Goal: Task Accomplishment & Management: Use online tool/utility

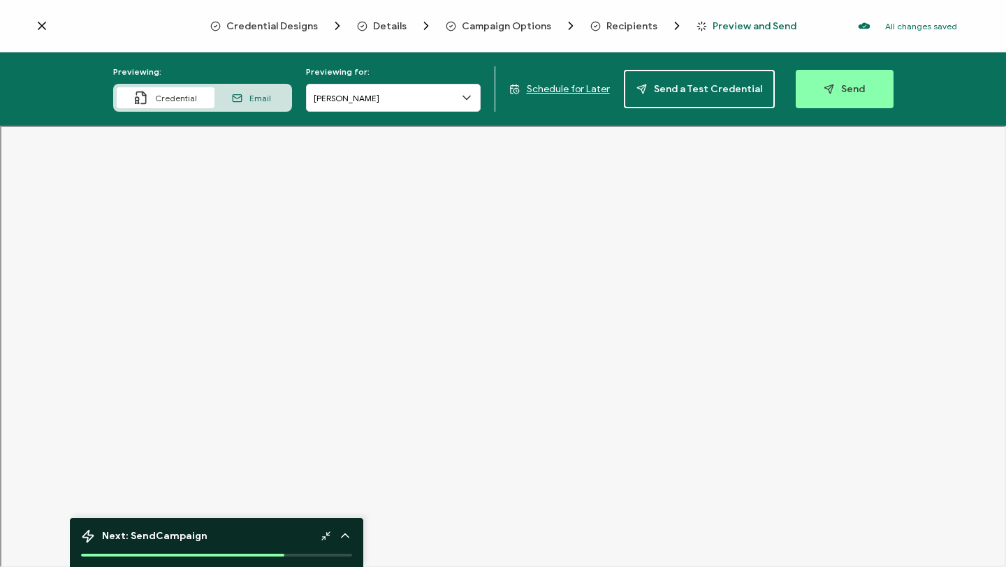
click at [301, 24] on span "Credential Designs" at bounding box center [272, 26] width 92 height 10
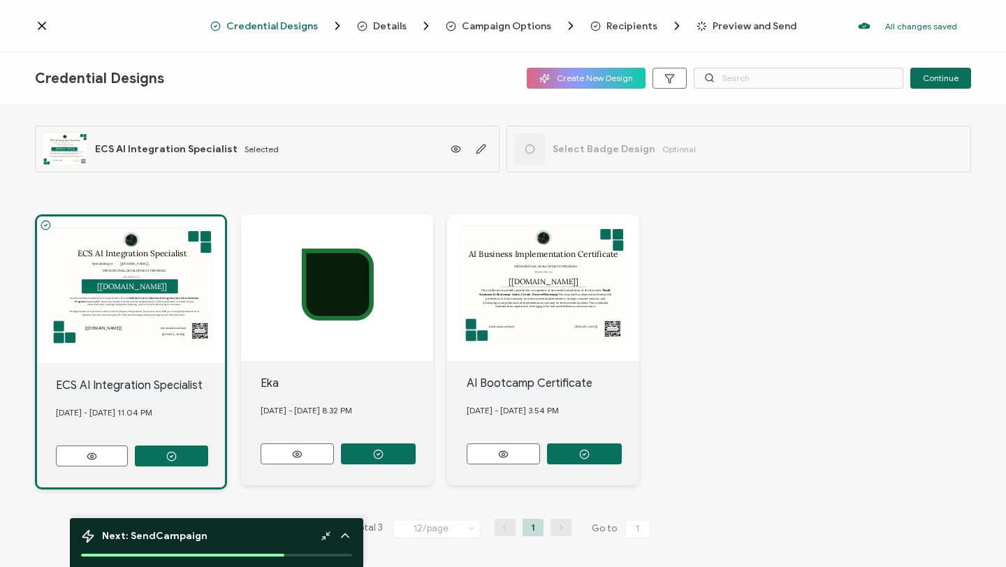
click at [187, 279] on div "ECS AI Integration Specialist AWARDED TO The recipient’s full name, which will …" at bounding box center [131, 290] width 188 height 147
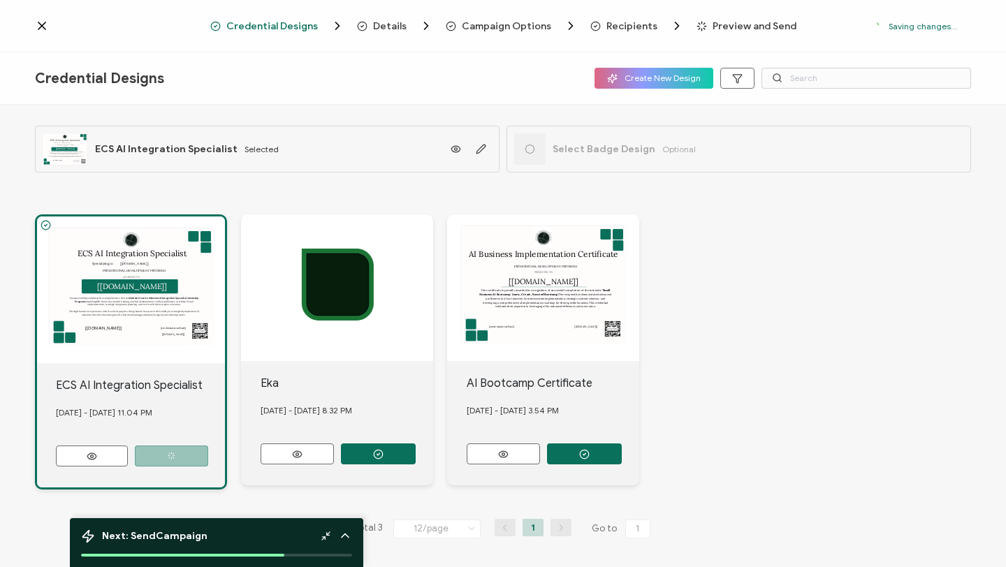
click at [187, 279] on div "ECS AI Integration Specialist AWARDED TO The recipient’s full name, which will …" at bounding box center [131, 290] width 188 height 147
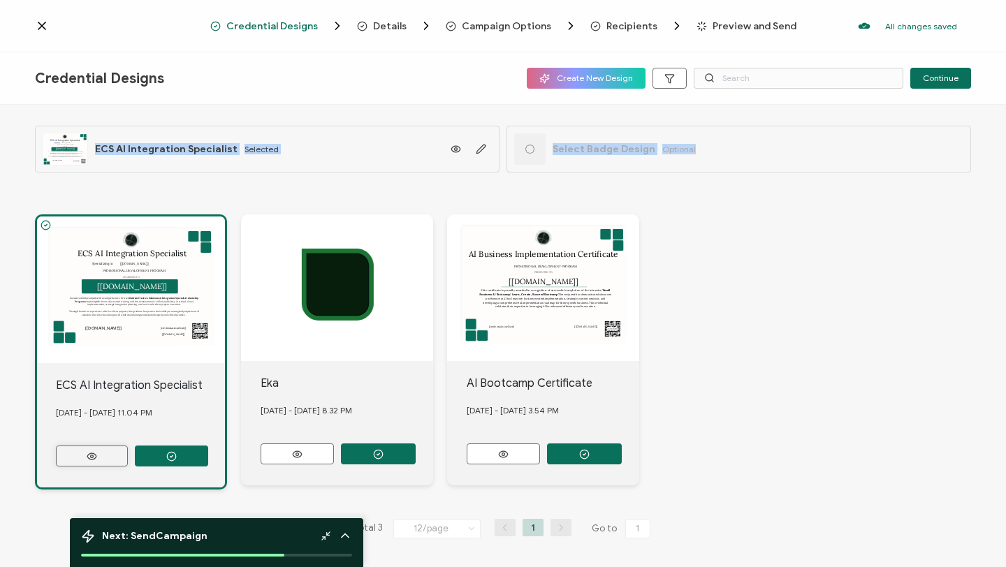
click at [96, 455] on icon at bounding box center [91, 456] width 17 height 10
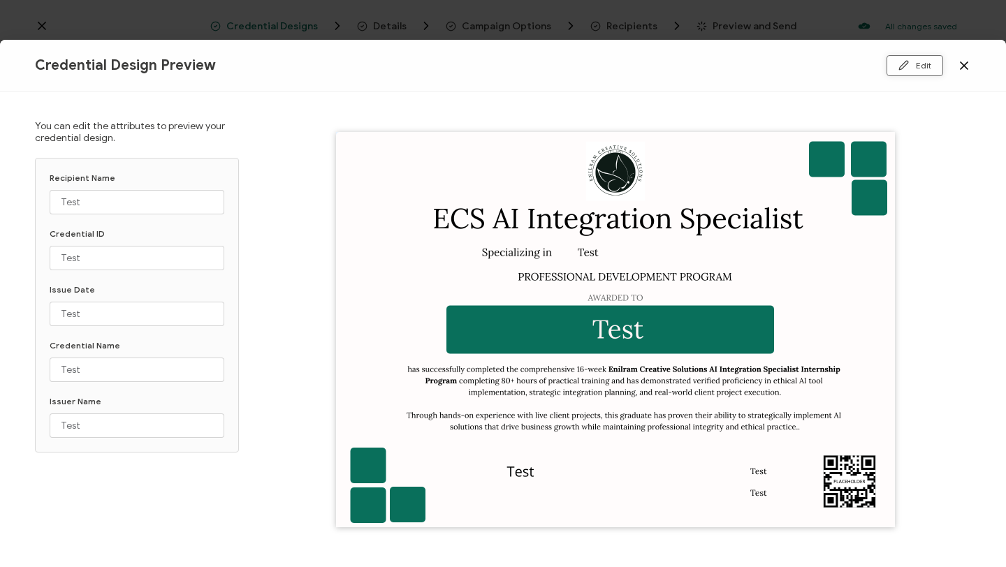
click at [908, 66] on icon at bounding box center [904, 65] width 10 height 10
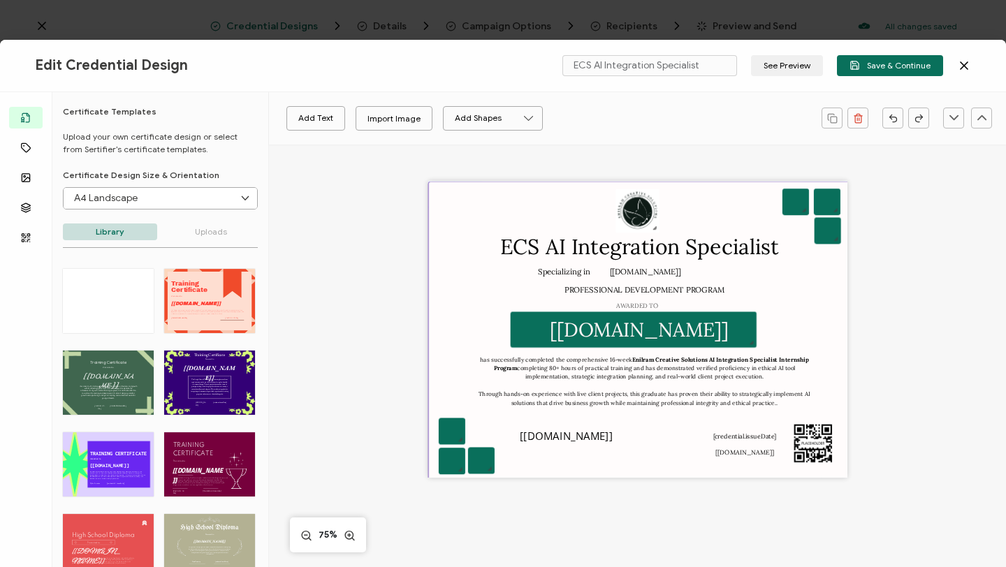
click at [655, 279] on div at bounding box center [639, 333] width 423 height 305
click at [656, 272] on pre "[[DOMAIN_NAME]]" at bounding box center [645, 272] width 71 height 10
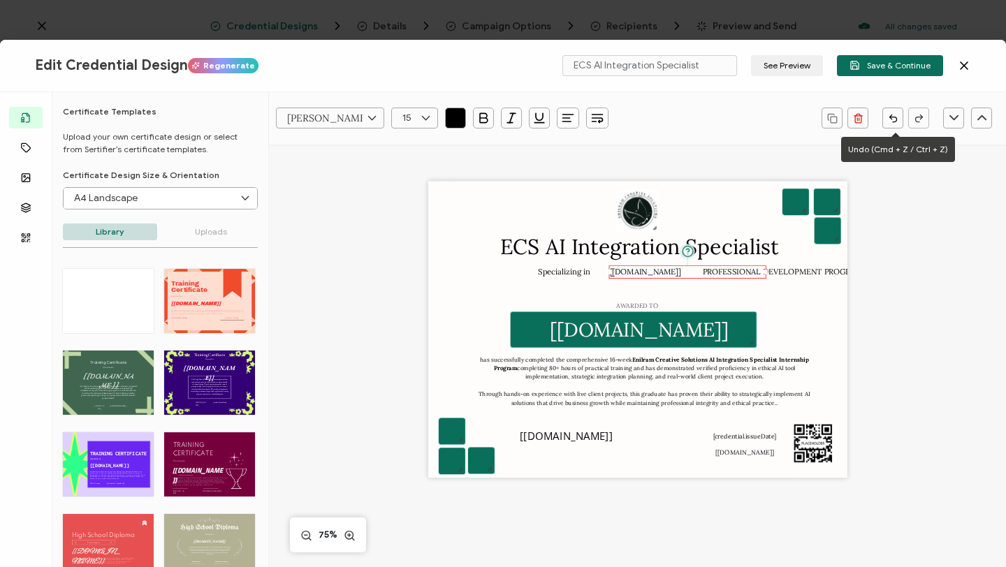
click at [889, 120] on icon "button" at bounding box center [893, 118] width 10 height 10
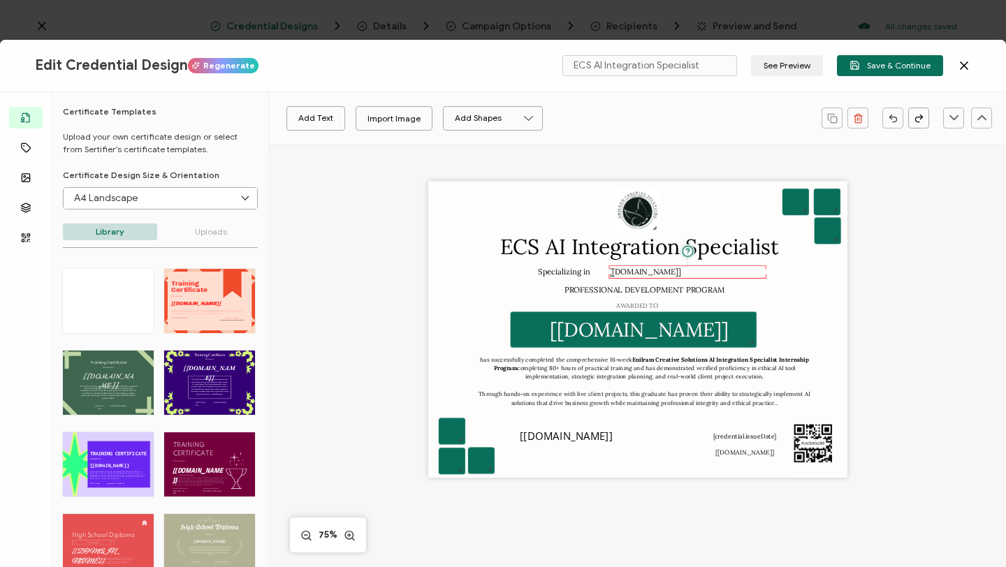
click at [717, 272] on div "[[DOMAIN_NAME]]" at bounding box center [687, 271] width 157 height 13
click at [685, 270] on div "[[DOMAIN_NAME]]" at bounding box center [687, 271] width 157 height 13
drag, startPoint x: 671, startPoint y: 270, endPoint x: 683, endPoint y: 269, distance: 12.7
click at [683, 268] on div "[[DOMAIN_NAME]]" at bounding box center [700, 269] width 157 height 13
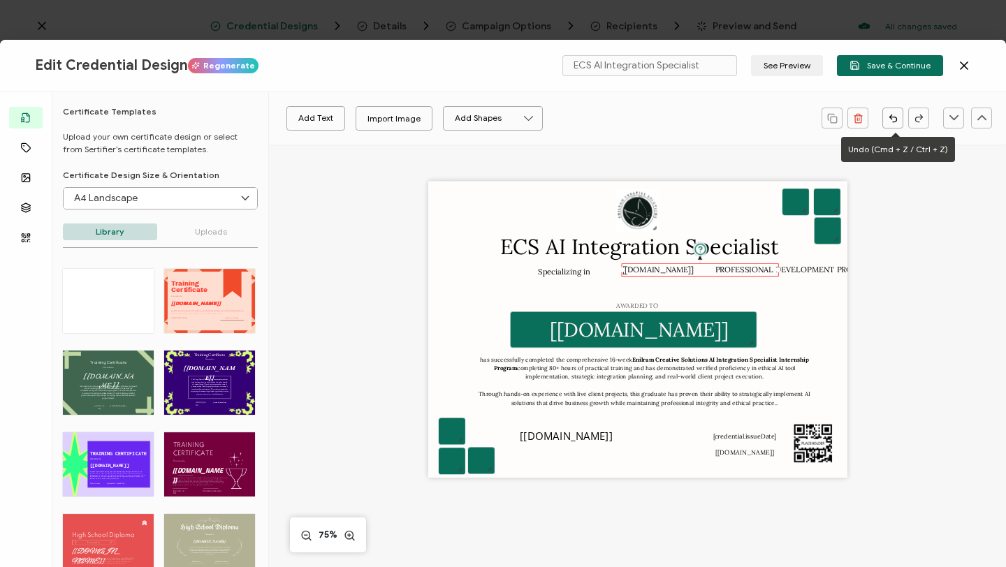
click at [890, 120] on icon "button" at bounding box center [893, 118] width 10 height 10
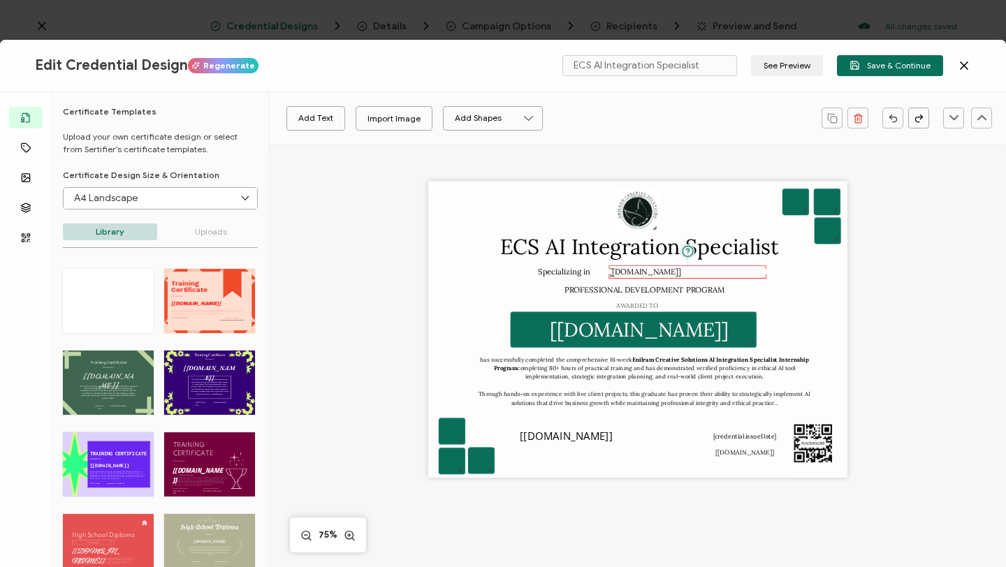
click at [670, 268] on pre "[[DOMAIN_NAME]]" at bounding box center [645, 272] width 71 height 10
click at [646, 272] on pre "[[DOMAIN_NAME]]" at bounding box center [645, 272] width 71 height 10
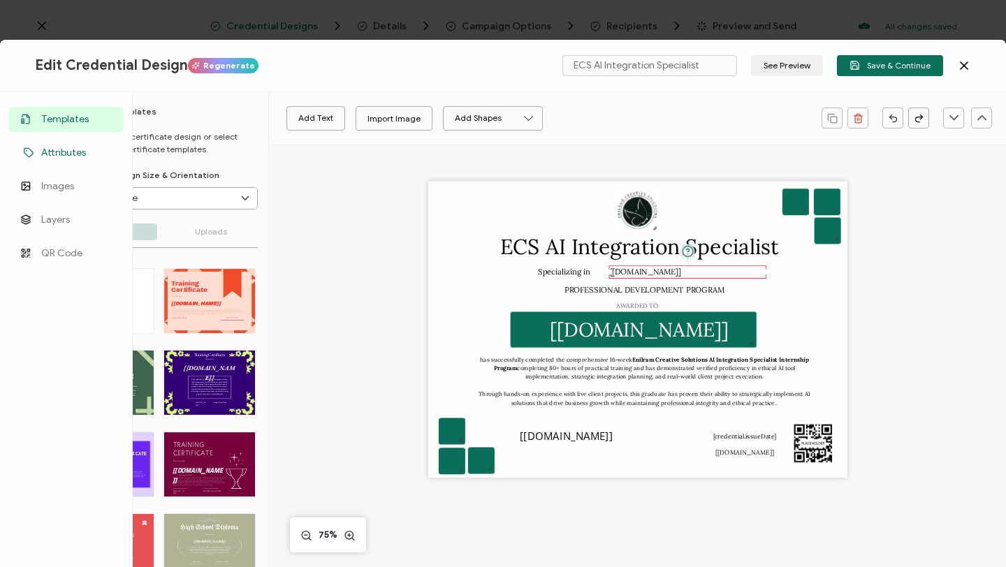
click at [66, 160] on link "Attributes" at bounding box center [66, 152] width 114 height 25
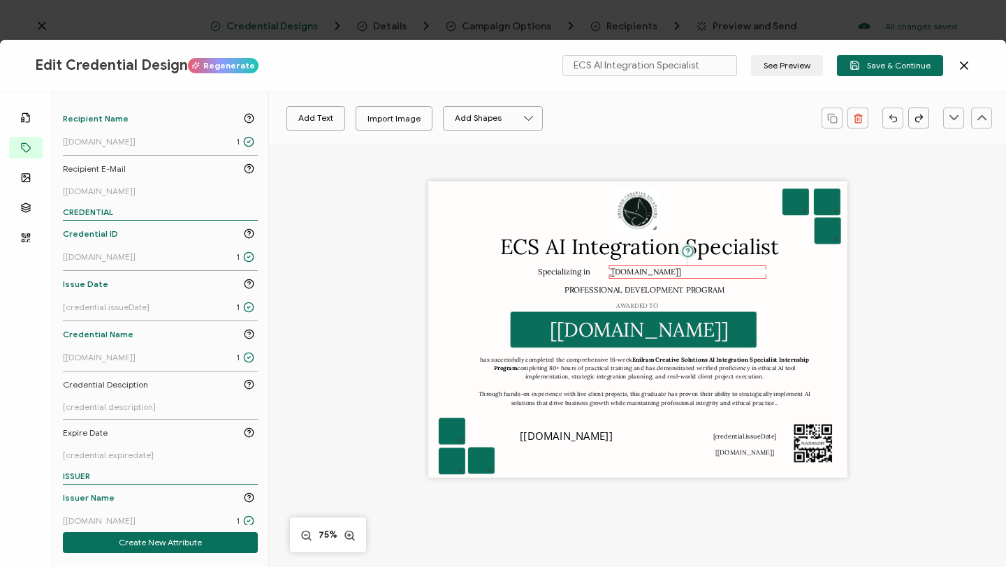
scroll to position [177, 0]
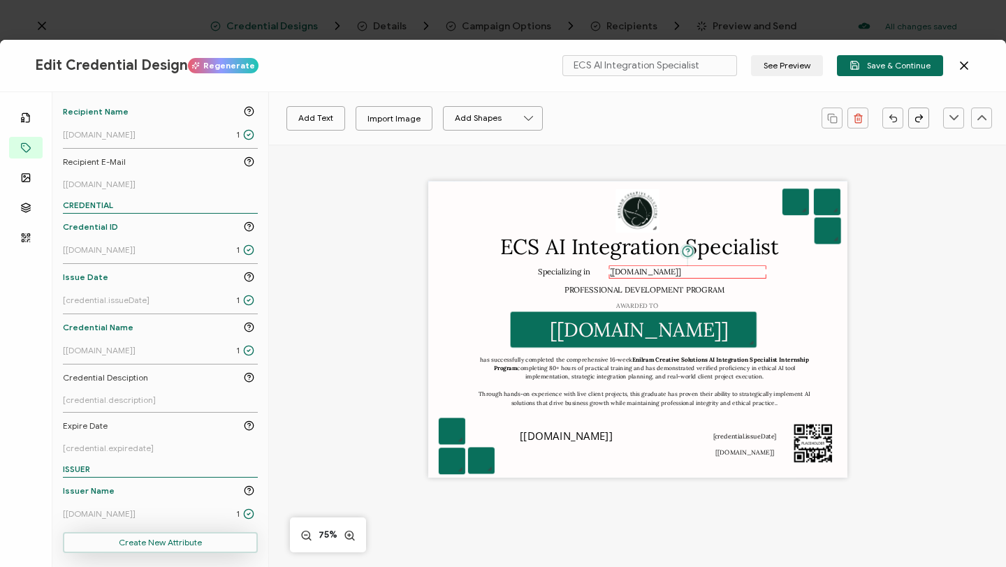
click at [165, 537] on button "Create New Attribute" at bounding box center [160, 542] width 195 height 21
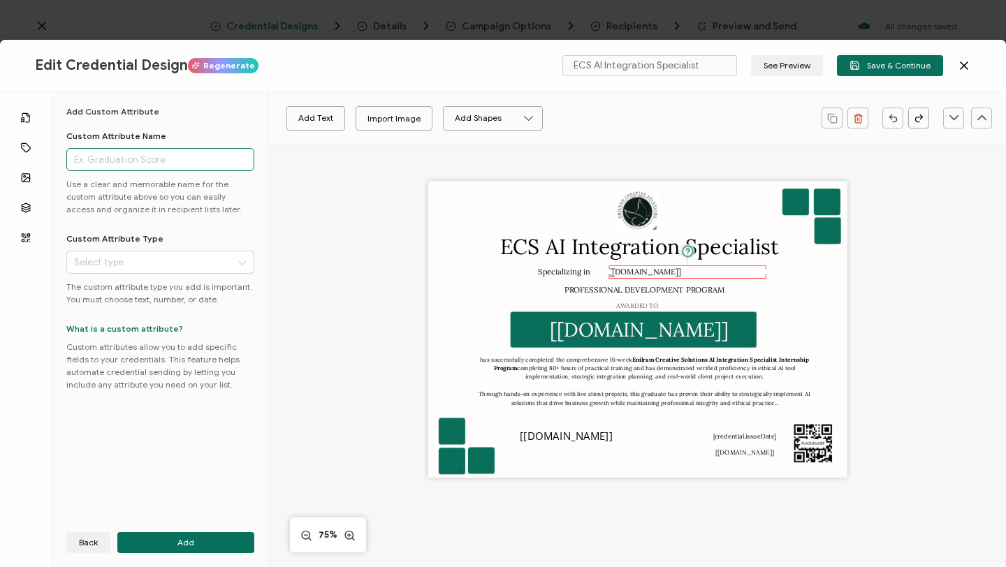
click at [196, 157] on input "text" at bounding box center [160, 159] width 188 height 23
click at [105, 166] on input "Intern" at bounding box center [160, 159] width 188 height 23
click at [145, 149] on input "Intern" at bounding box center [160, 159] width 188 height 23
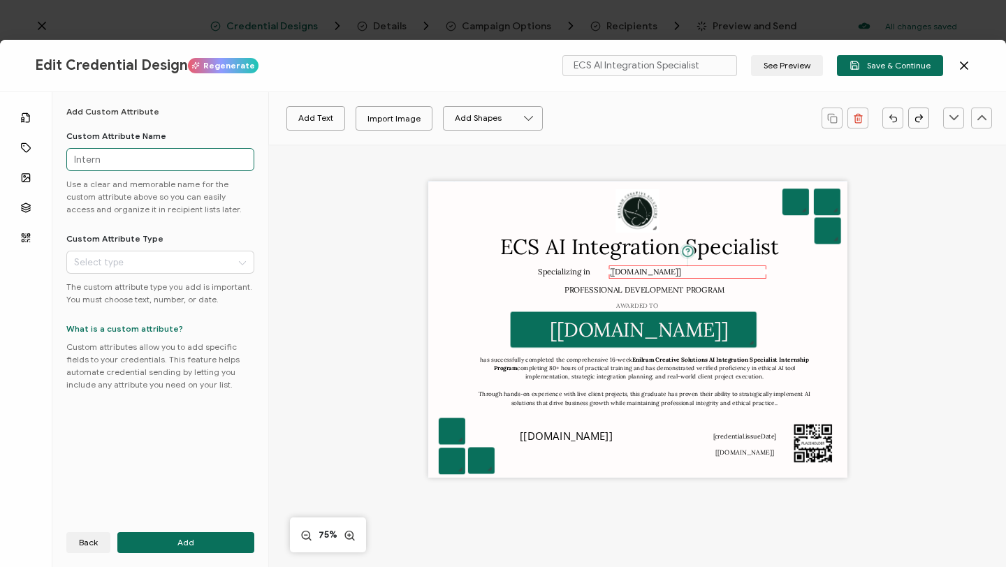
click at [144, 153] on input "Intern" at bounding box center [160, 159] width 188 height 23
click at [100, 160] on input "Intern" at bounding box center [160, 159] width 188 height 23
type input "Internship Track"
click at [156, 253] on input "text" at bounding box center [160, 262] width 188 height 23
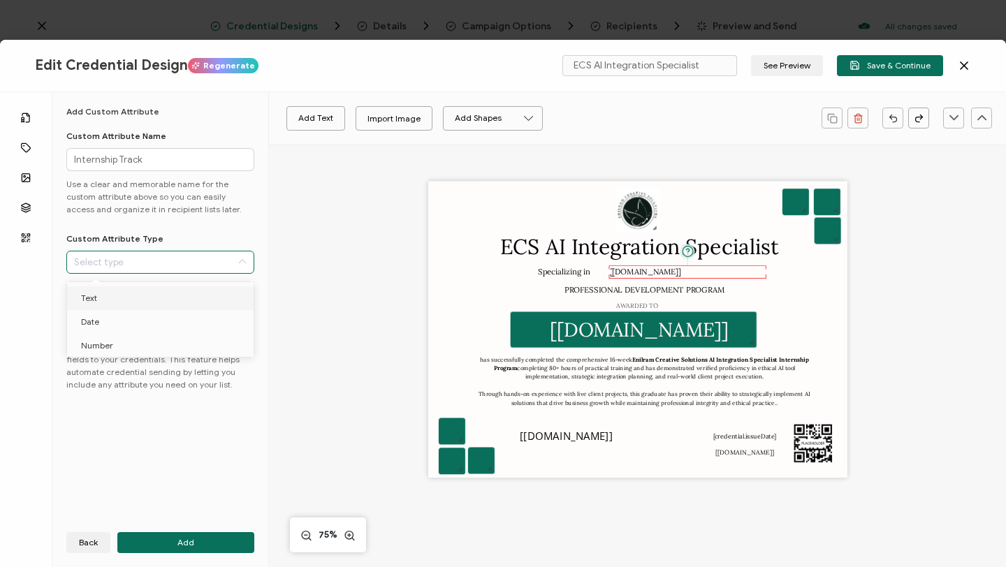
click at [145, 297] on li "Text" at bounding box center [162, 298] width 191 height 24
type input "Text"
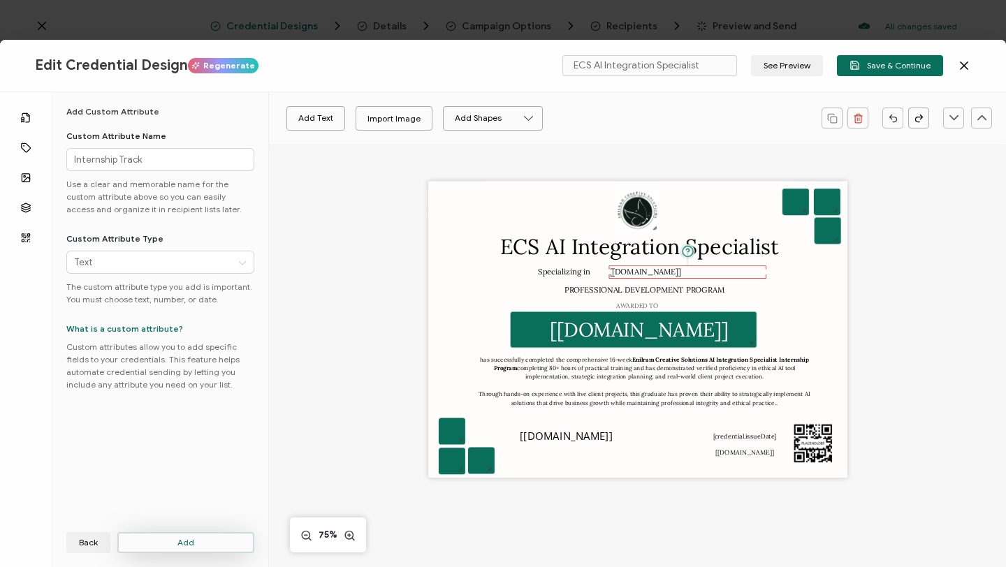
click at [177, 539] on span "Add" at bounding box center [185, 543] width 17 height 8
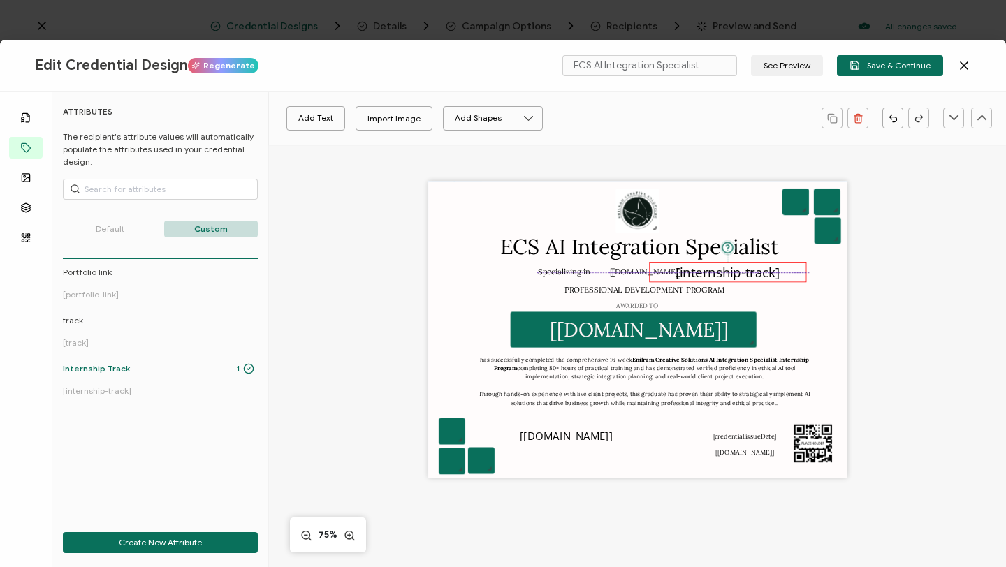
drag, startPoint x: 620, startPoint y: 330, endPoint x: 711, endPoint y: 272, distance: 107.6
click at [711, 272] on pre "[internship-track]" at bounding box center [728, 272] width 104 height 18
click at [632, 272] on pre "[[DOMAIN_NAME]]" at bounding box center [645, 272] width 71 height 10
drag, startPoint x: 721, startPoint y: 273, endPoint x: 660, endPoint y: 272, distance: 61.5
click at [660, 272] on pre "[internship-track]" at bounding box center [670, 272] width 104 height 18
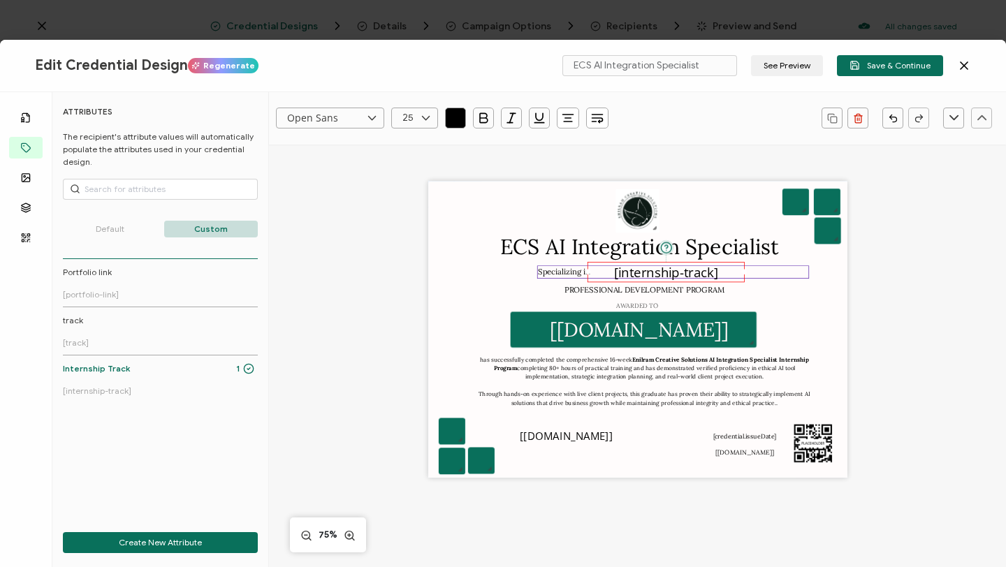
click at [542, 274] on pre "Specializing in" at bounding box center [564, 272] width 52 height 10
click at [424, 122] on icon at bounding box center [425, 118] width 17 height 21
click at [414, 299] on li "16" at bounding box center [417, 305] width 50 height 24
type input "16"
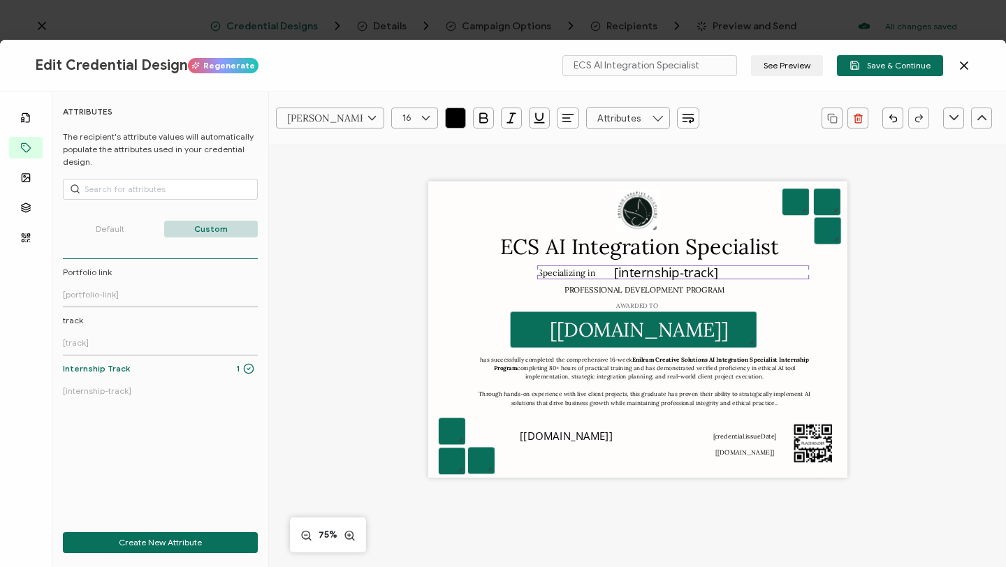
click at [596, 275] on pre "Specializing in" at bounding box center [567, 272] width 58 height 10
click at [570, 272] on pre "Specializing in" at bounding box center [567, 272] width 58 height 10
drag, startPoint x: 804, startPoint y: 271, endPoint x: 534, endPoint y: 277, distance: 269.8
click at [537, 277] on div "Specializing in" at bounding box center [571, 272] width 68 height 14
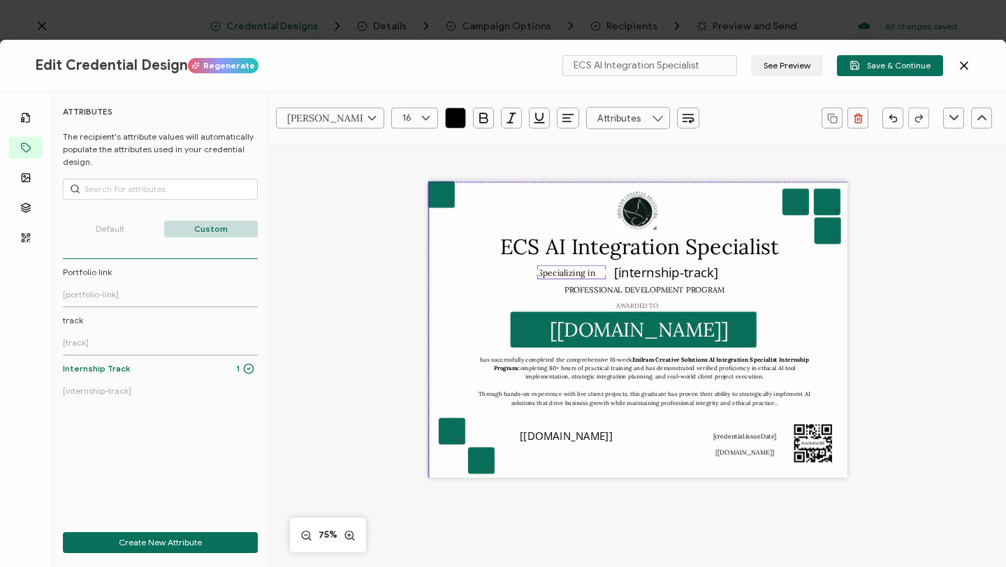
click at [787, 277] on div at bounding box center [639, 333] width 423 height 305
click at [692, 277] on pre "[internship-track]" at bounding box center [666, 272] width 104 height 18
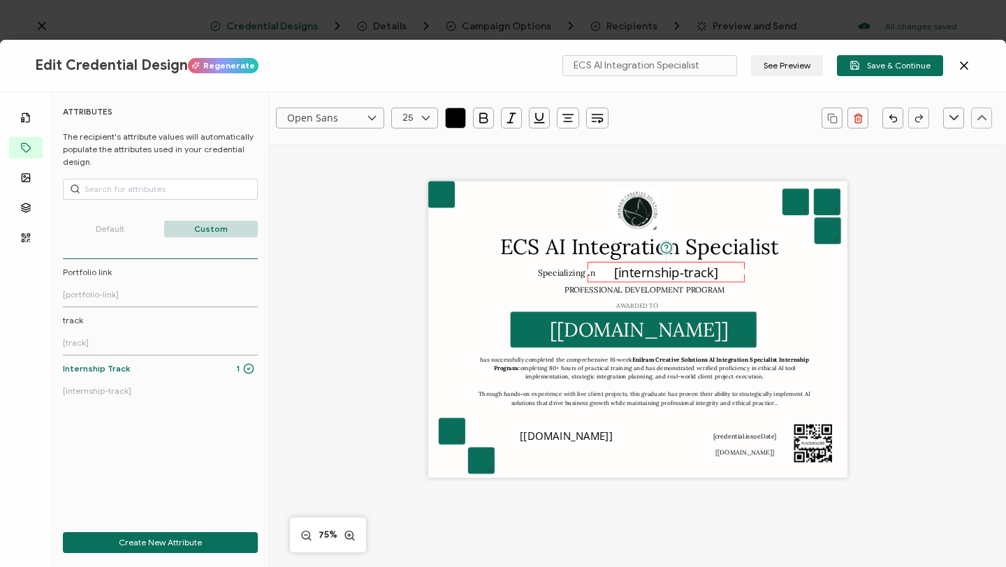
click at [422, 120] on icon at bounding box center [425, 118] width 17 height 21
click at [412, 157] on span "16" at bounding box center [410, 157] width 8 height 10
type input "16"
click at [365, 120] on icon at bounding box center [371, 118] width 17 height 21
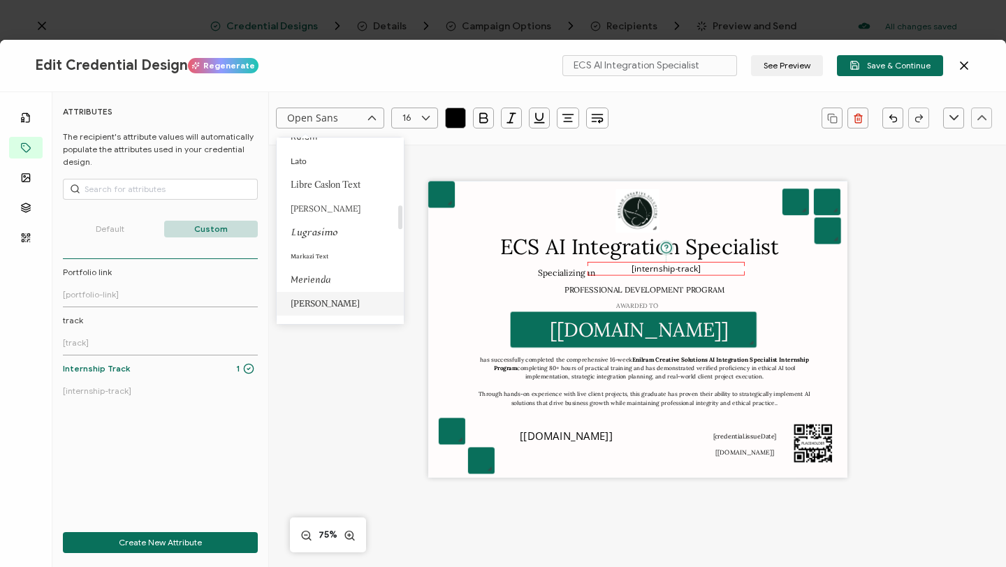
scroll to position [495, 0]
click at [336, 227] on li "[PERSON_NAME]" at bounding box center [343, 229] width 132 height 24
type input "[PERSON_NAME]"
click at [677, 269] on pre "[internship-track]" at bounding box center [669, 272] width 73 height 10
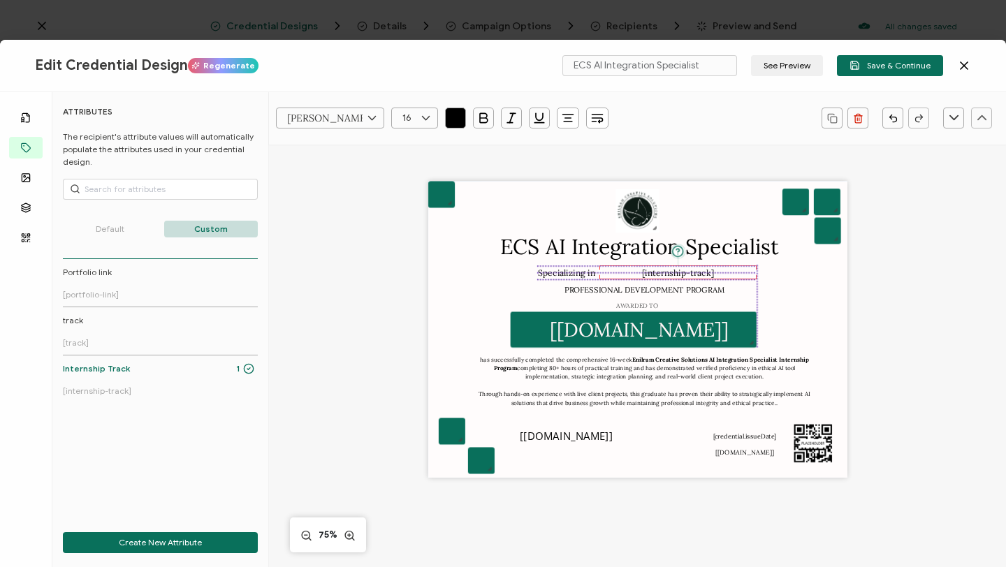
drag, startPoint x: 677, startPoint y: 269, endPoint x: 685, endPoint y: 268, distance: 7.7
click at [685, 268] on pre "[internship-track]" at bounding box center [678, 272] width 73 height 10
click at [569, 113] on icon "button" at bounding box center [568, 118] width 14 height 14
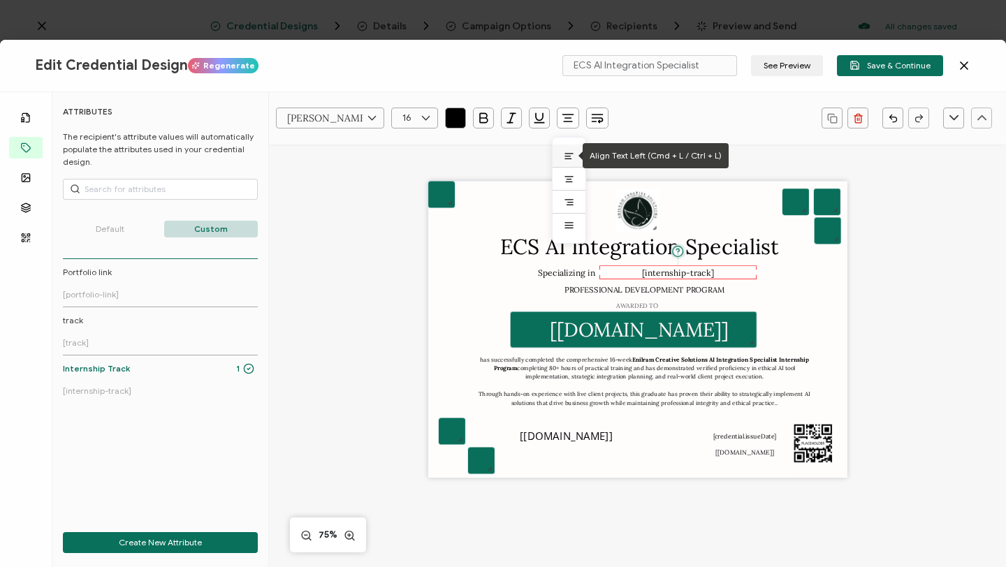
click at [570, 154] on icon at bounding box center [569, 154] width 8 height 0
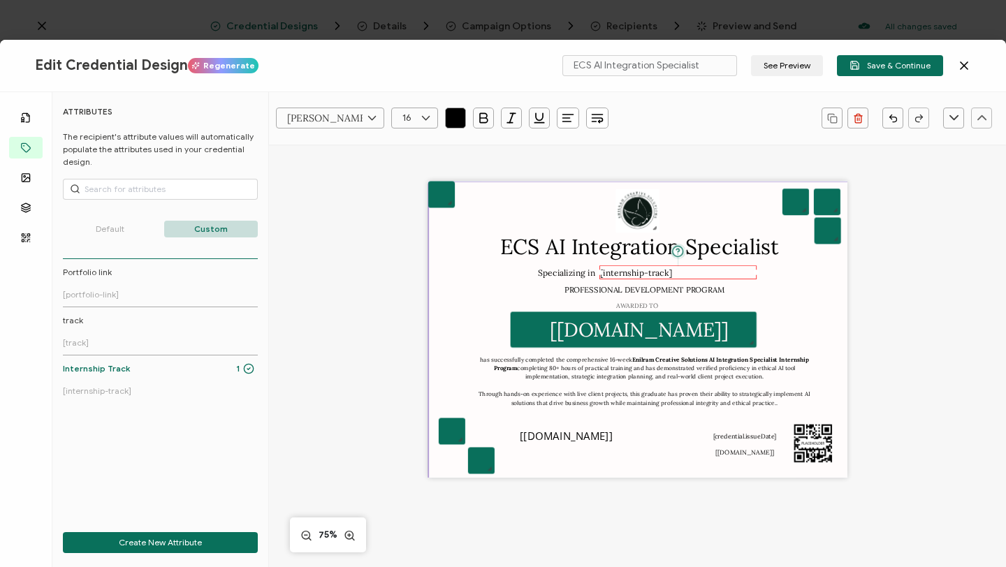
click at [806, 282] on div at bounding box center [639, 333] width 423 height 305
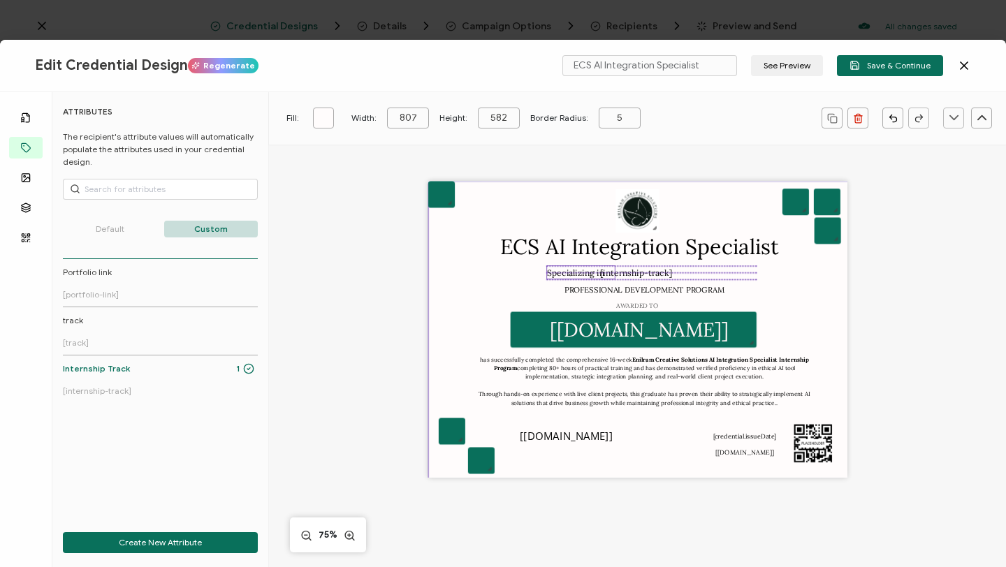
drag, startPoint x: 569, startPoint y: 269, endPoint x: 579, endPoint y: 267, distance: 9.3
click at [579, 267] on pre "Specializing in" at bounding box center [576, 272] width 58 height 10
drag, startPoint x: 655, startPoint y: 271, endPoint x: 667, endPoint y: 269, distance: 12.1
click at [618, 269] on pre "Specializing in" at bounding box center [589, 272] width 58 height 10
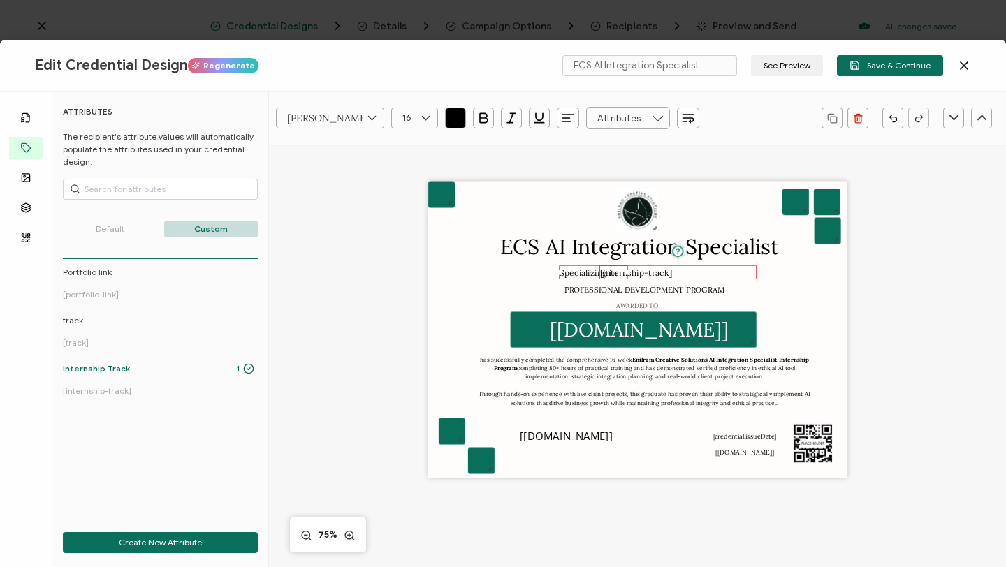
click at [716, 273] on div "[internship-track]" at bounding box center [677, 272] width 157 height 14
drag, startPoint x: 716, startPoint y: 273, endPoint x: 738, endPoint y: 273, distance: 21.7
click at [738, 273] on div "[internship-track]" at bounding box center [697, 272] width 157 height 14
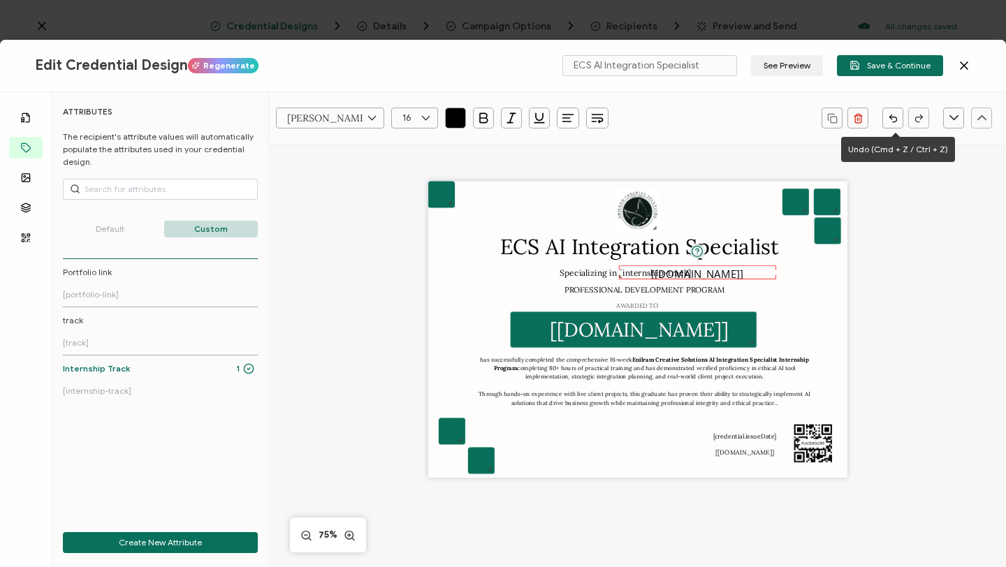
click at [894, 118] on icon "button" at bounding box center [893, 118] width 10 height 10
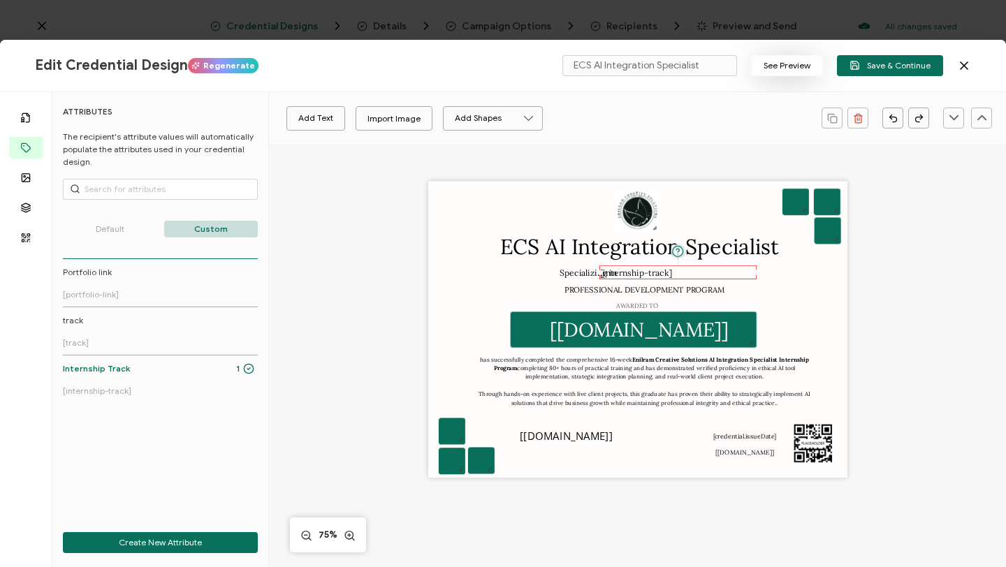
click at [806, 69] on button "See Preview" at bounding box center [787, 65] width 72 height 21
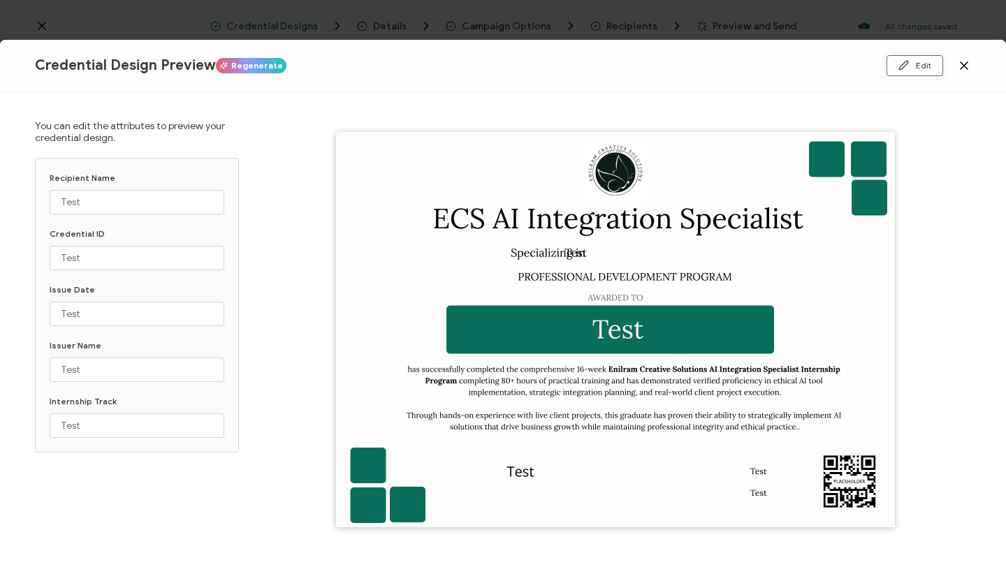
click at [917, 70] on button "Edit" at bounding box center [915, 65] width 57 height 21
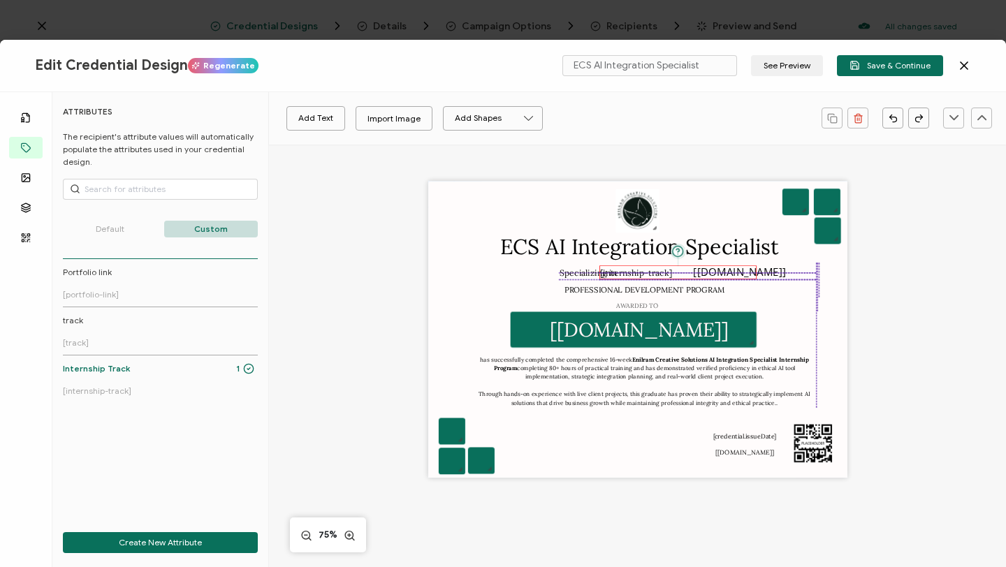
drag, startPoint x: 653, startPoint y: 274, endPoint x: 693, endPoint y: 271, distance: 39.9
click at [693, 271] on div "[internship-track]" at bounding box center [677, 272] width 157 height 14
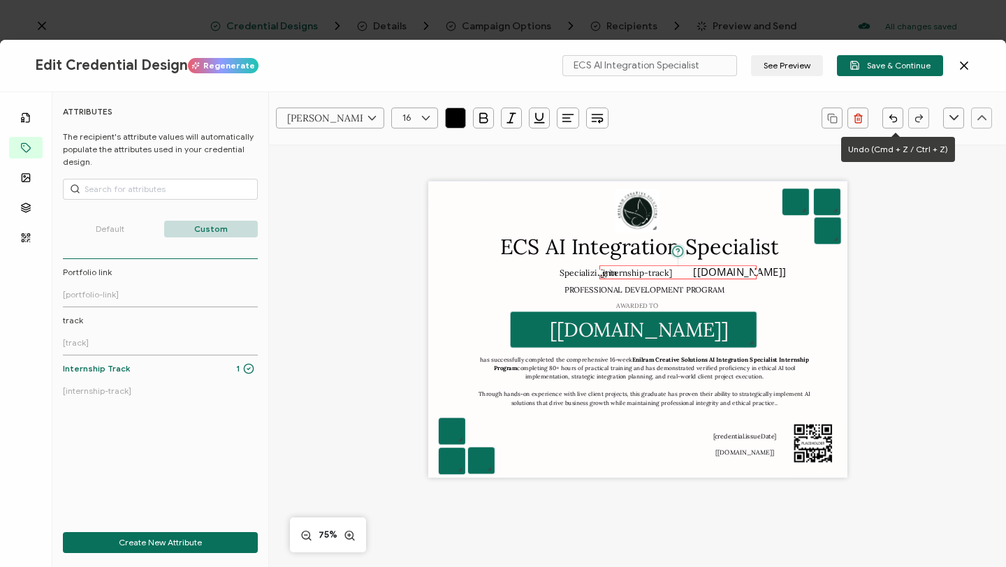
click at [888, 116] on icon "button" at bounding box center [893, 118] width 10 height 10
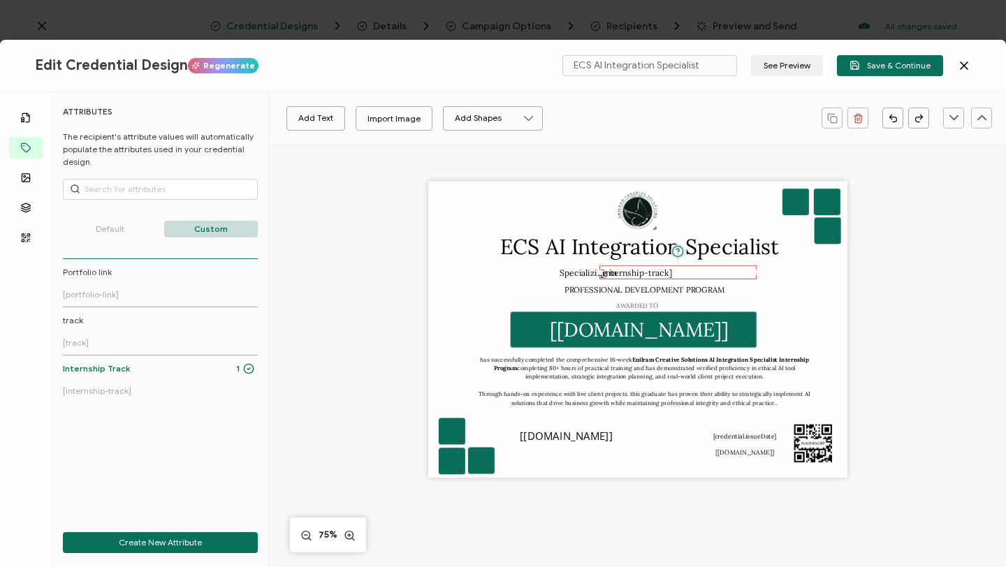
click at [649, 270] on pre "[internship-track]" at bounding box center [636, 272] width 73 height 10
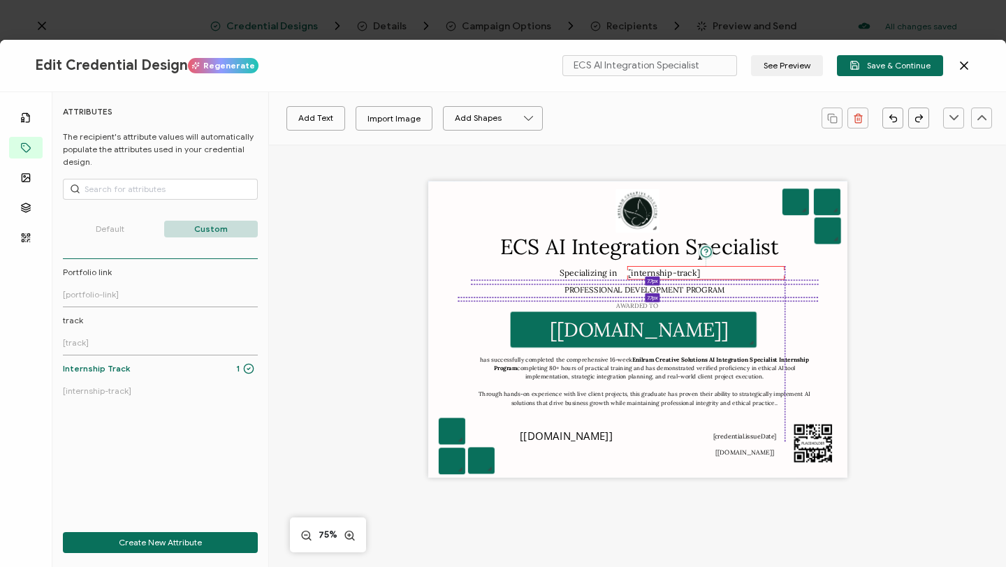
drag, startPoint x: 681, startPoint y: 269, endPoint x: 706, endPoint y: 268, distance: 25.9
click at [707, 268] on div "[internship-track]" at bounding box center [705, 273] width 157 height 14
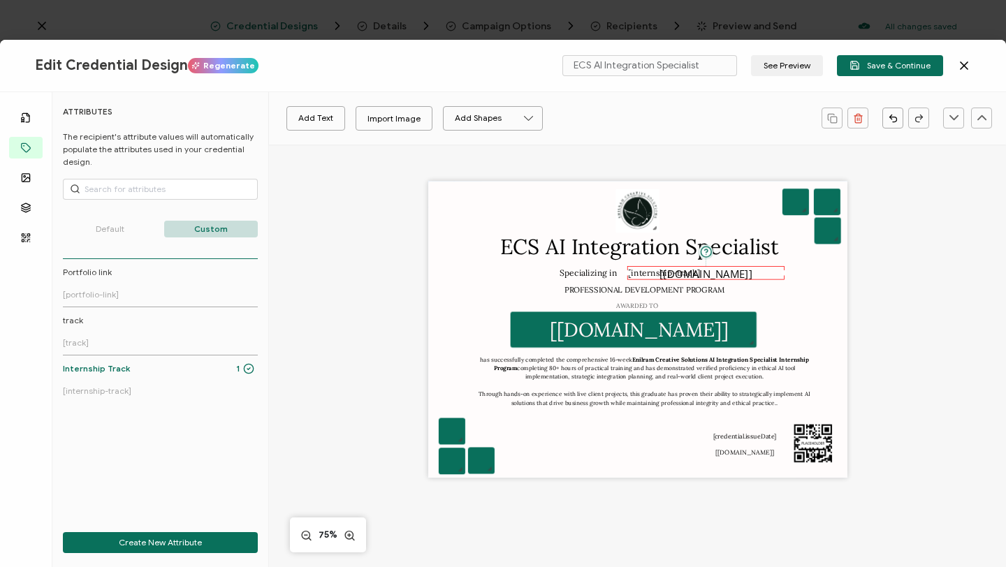
click at [889, 106] on div "Add Text Import Image Add Shapes Rectangle Ellipse" at bounding box center [637, 118] width 737 height 52
click at [891, 115] on icon "button" at bounding box center [890, 117] width 2 height 4
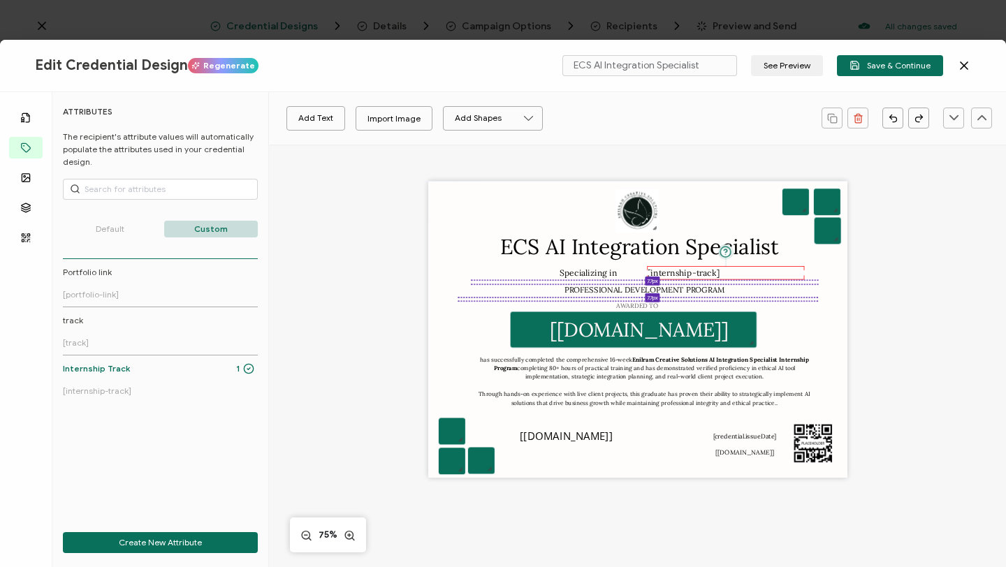
drag, startPoint x: 720, startPoint y: 272, endPoint x: 739, endPoint y: 272, distance: 18.9
click at [740, 272] on div "[internship-track]" at bounding box center [725, 273] width 157 height 14
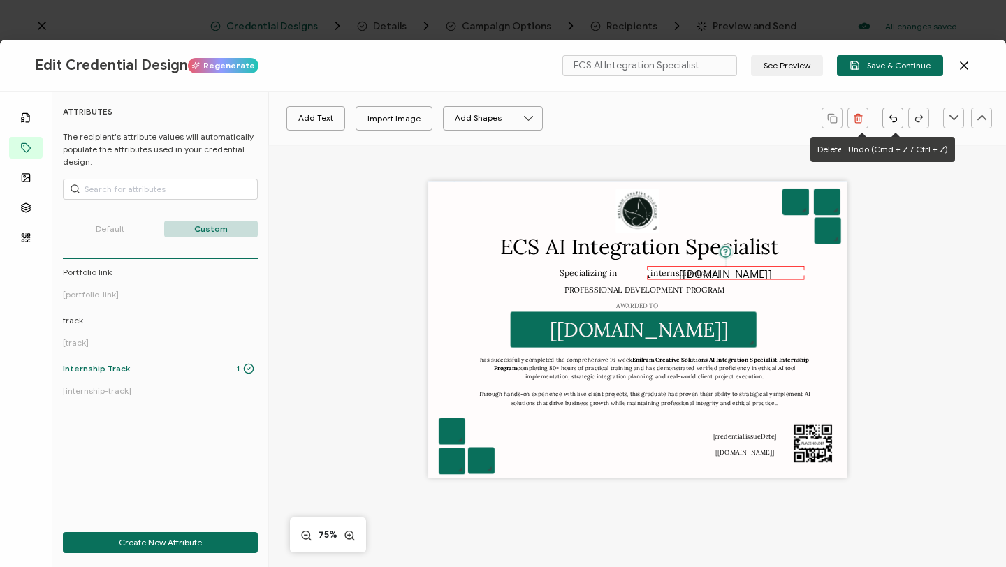
click at [886, 118] on button "button" at bounding box center [892, 118] width 21 height 21
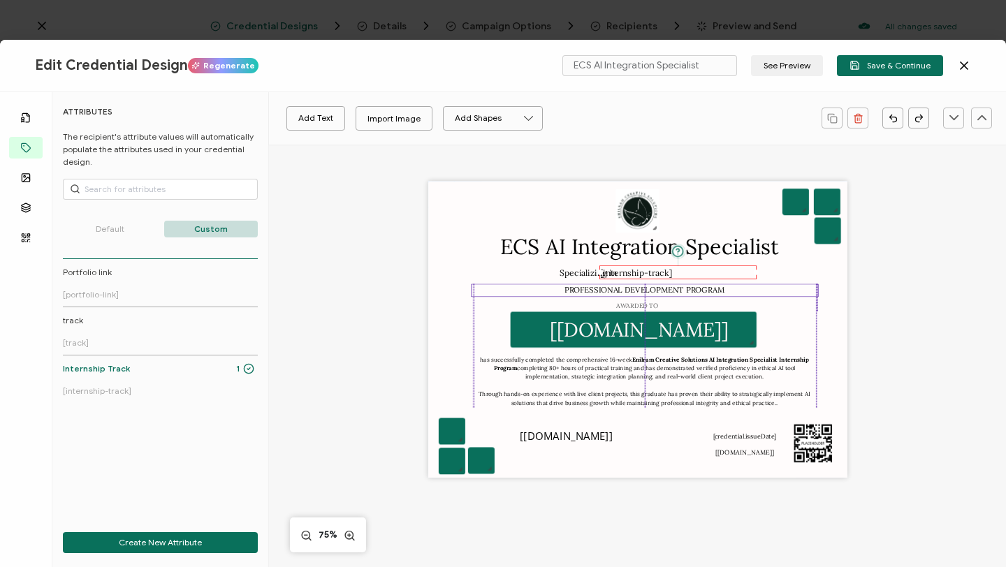
click at [803, 286] on div "PROFESSIONAL DEVELOPMENT PROGRAM" at bounding box center [644, 290] width 347 height 13
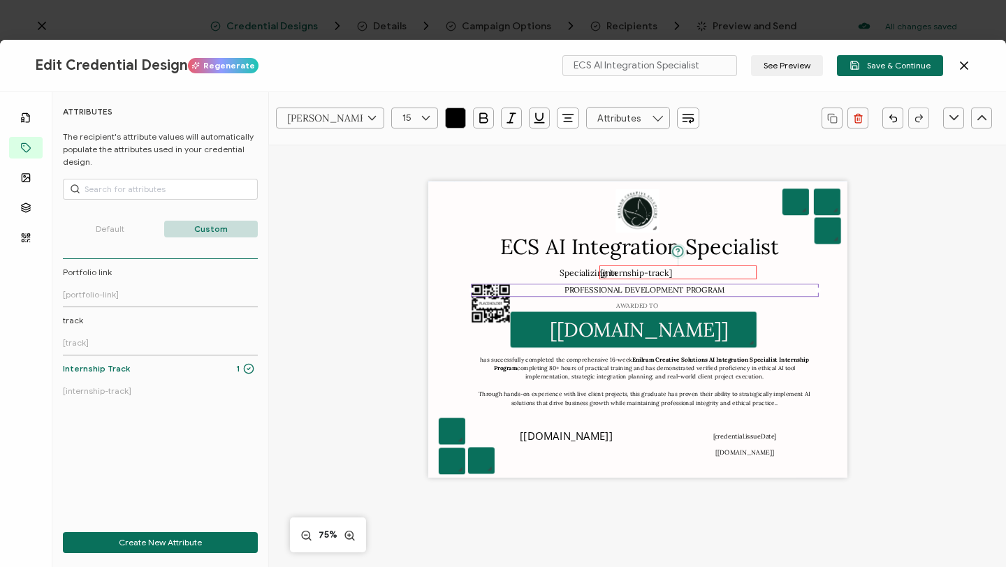
click at [708, 272] on div "[internship-track]" at bounding box center [677, 272] width 157 height 14
click at [890, 116] on icon "button" at bounding box center [890, 117] width 2 height 4
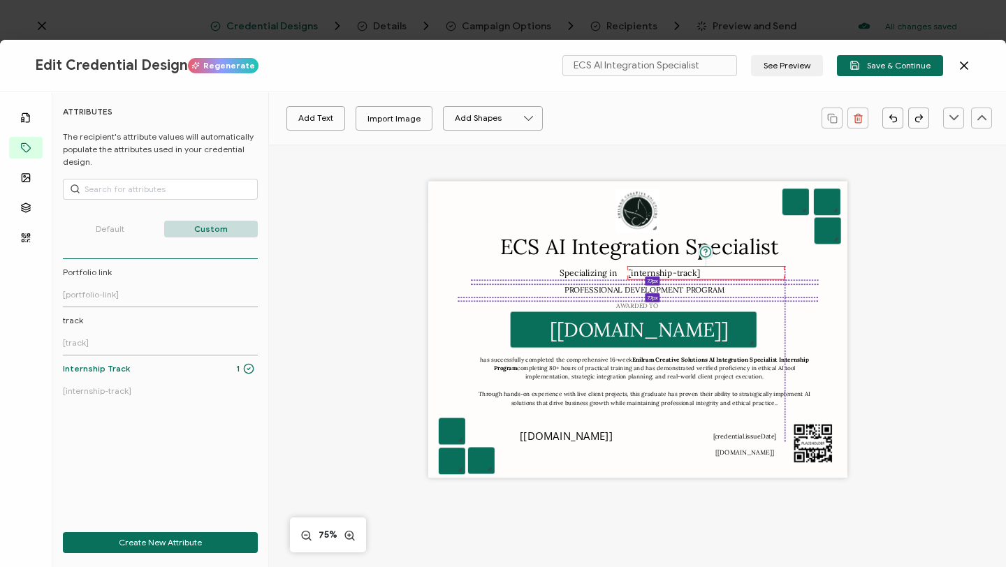
drag, startPoint x: 715, startPoint y: 270, endPoint x: 740, endPoint y: 270, distance: 24.5
click at [741, 270] on div "[internship-track]" at bounding box center [705, 273] width 157 height 14
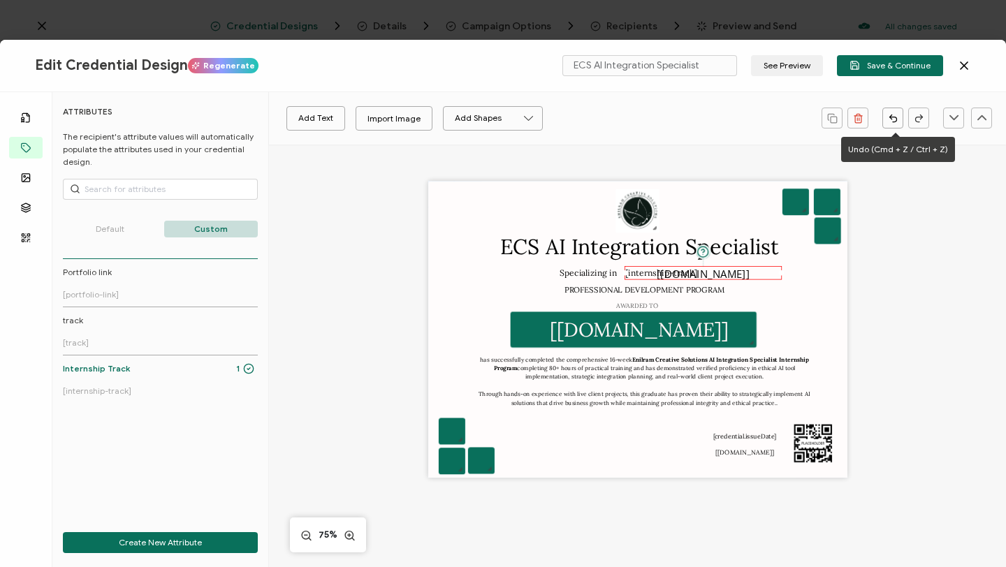
click at [893, 117] on icon "button" at bounding box center [892, 119] width 7 height 5
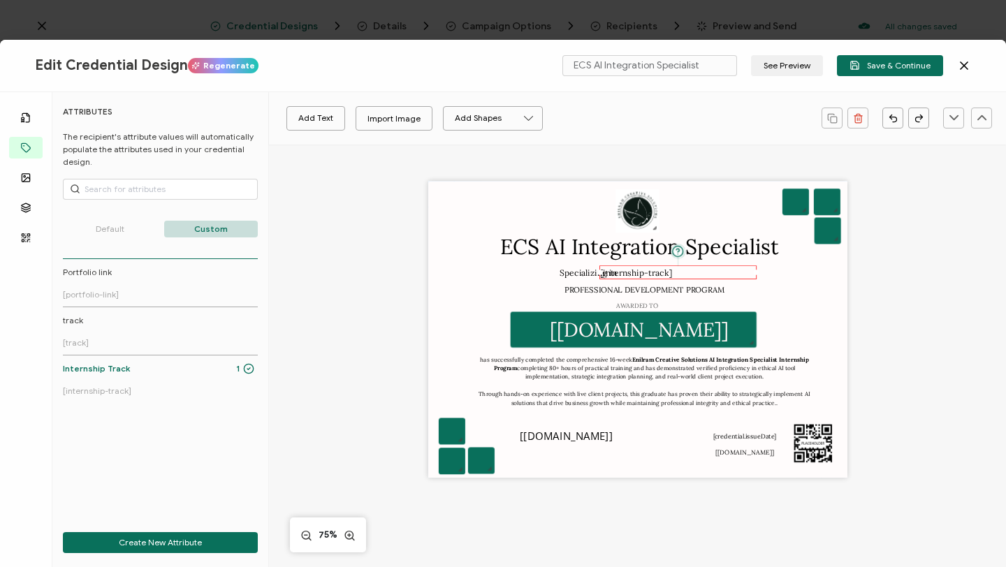
click at [705, 275] on div "[internship-track]" at bounding box center [677, 272] width 157 height 14
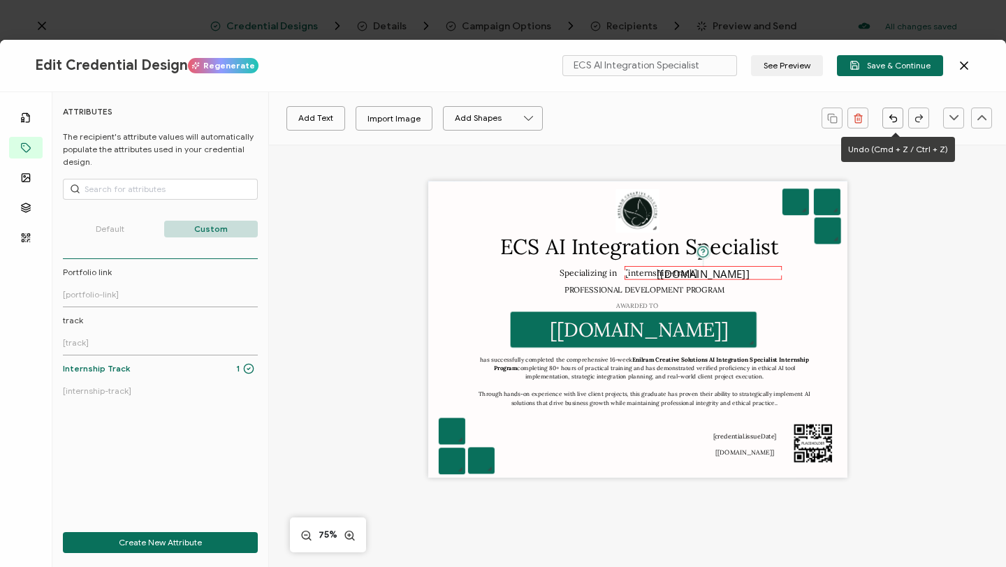
click at [897, 114] on icon "button" at bounding box center [893, 118] width 10 height 10
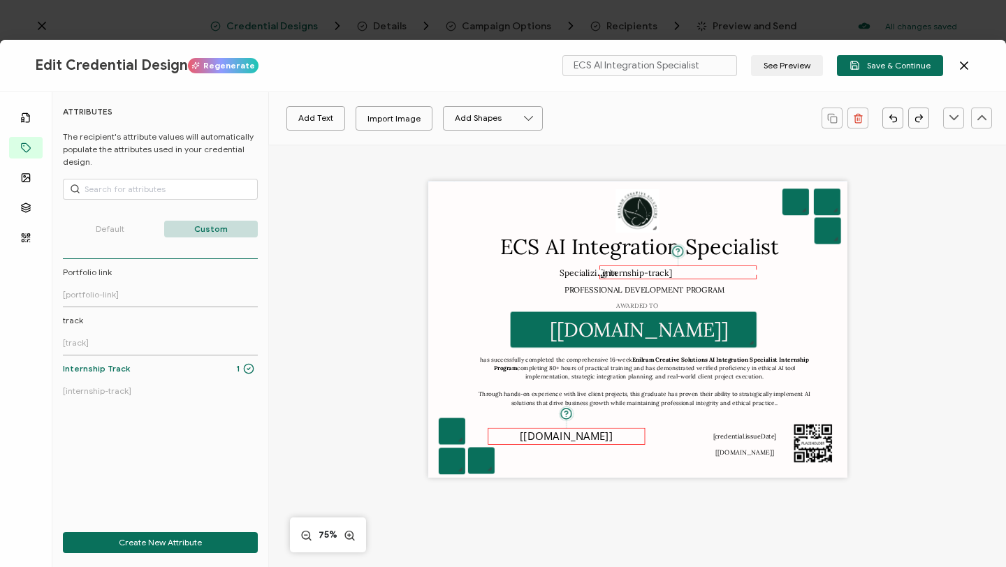
click at [558, 434] on pre "[[DOMAIN_NAME]]" at bounding box center [566, 436] width 93 height 14
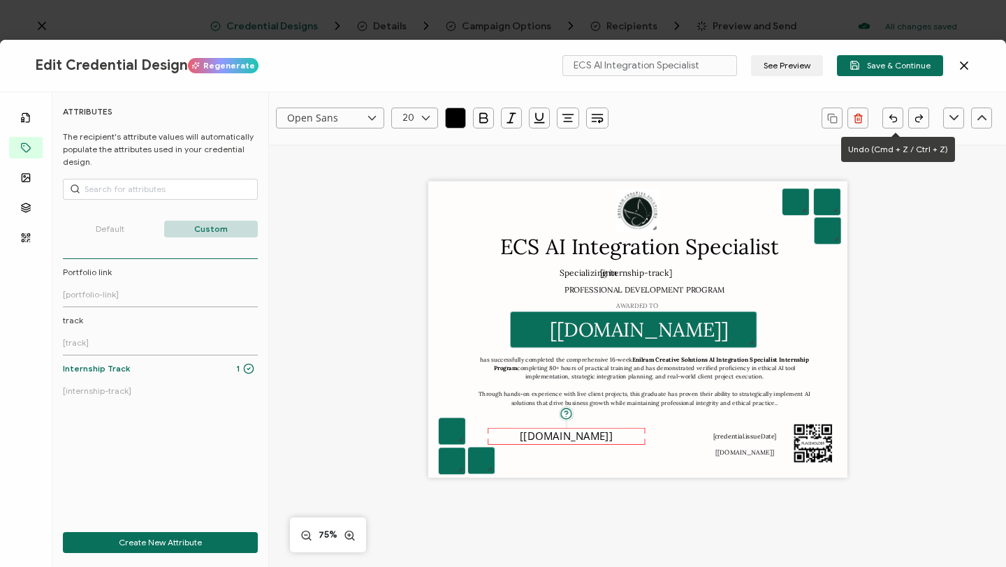
click at [892, 119] on icon "button" at bounding box center [890, 117] width 2 height 4
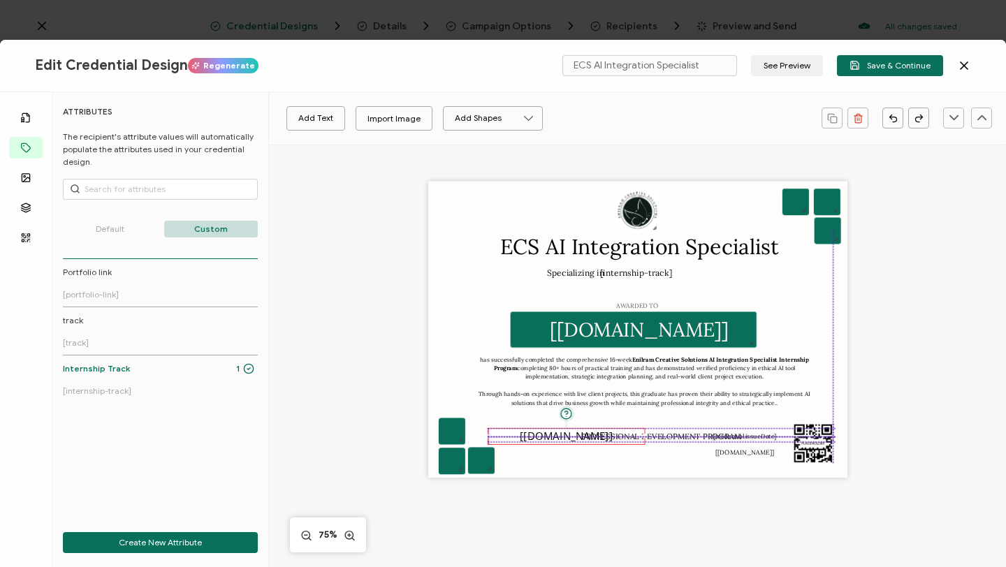
click at [539, 439] on pre "[[DOMAIN_NAME]]" at bounding box center [566, 436] width 93 height 14
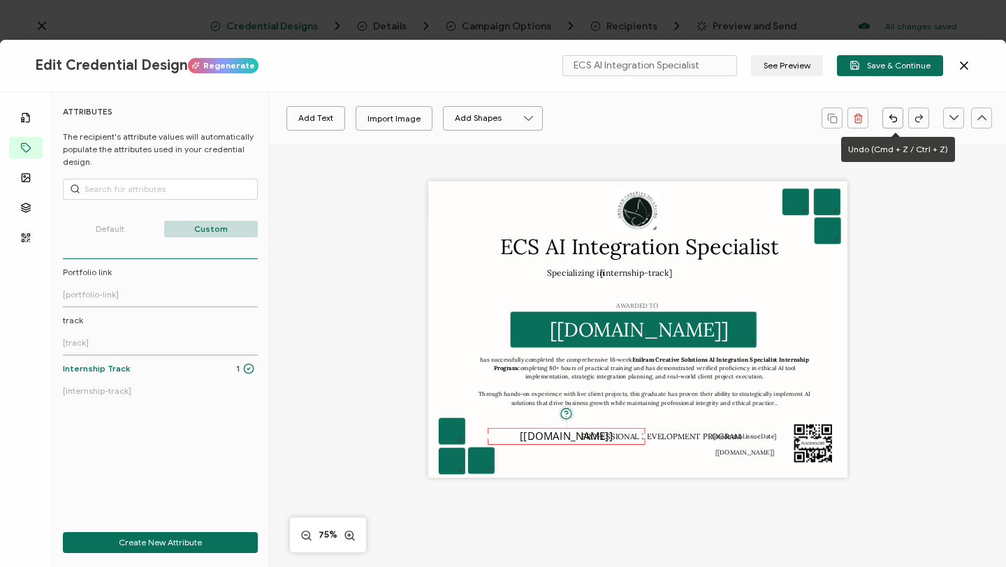
click at [890, 115] on icon "button" at bounding box center [890, 117] width 2 height 4
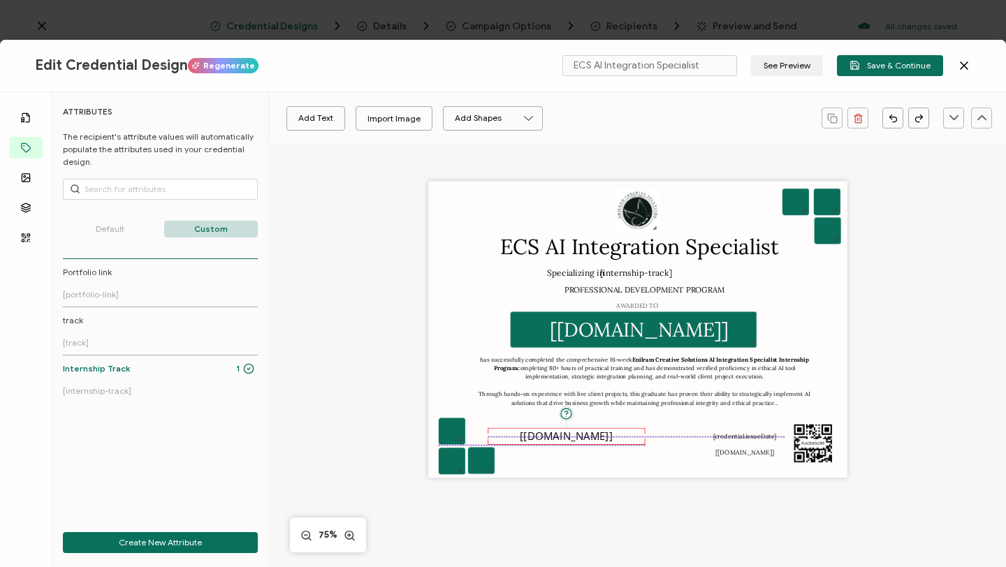
click at [592, 435] on pre "[[DOMAIN_NAME]]" at bounding box center [566, 436] width 93 height 14
click at [560, 436] on pre "[[DOMAIN_NAME]]" at bounding box center [566, 436] width 93 height 14
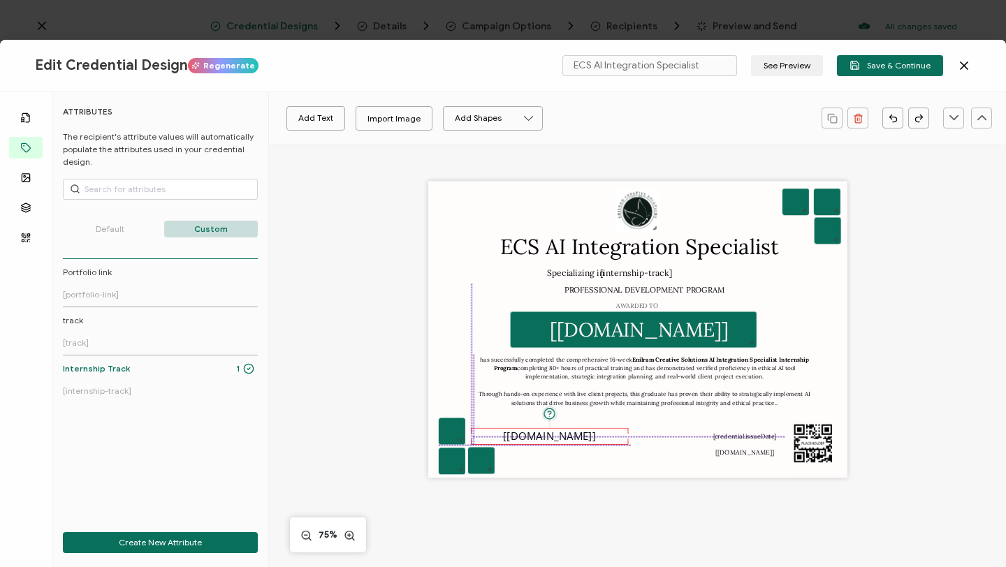
drag, startPoint x: 602, startPoint y: 437, endPoint x: 588, endPoint y: 437, distance: 14.7
click at [588, 437] on div "[[DOMAIN_NAME]]" at bounding box center [549, 436] width 157 height 17
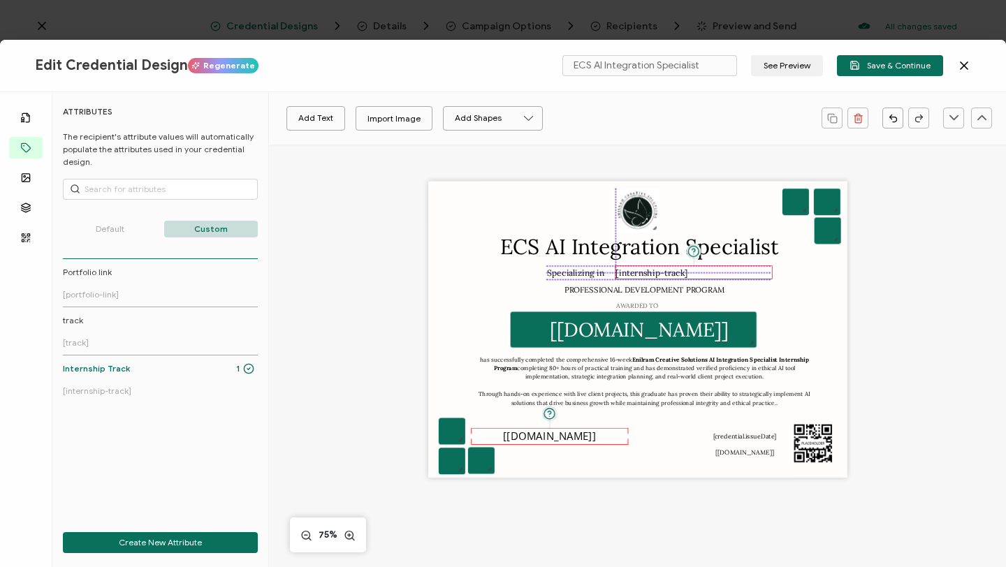
drag, startPoint x: 715, startPoint y: 272, endPoint x: 729, endPoint y: 271, distance: 14.0
click at [729, 271] on div "[internship-track]" at bounding box center [694, 272] width 157 height 14
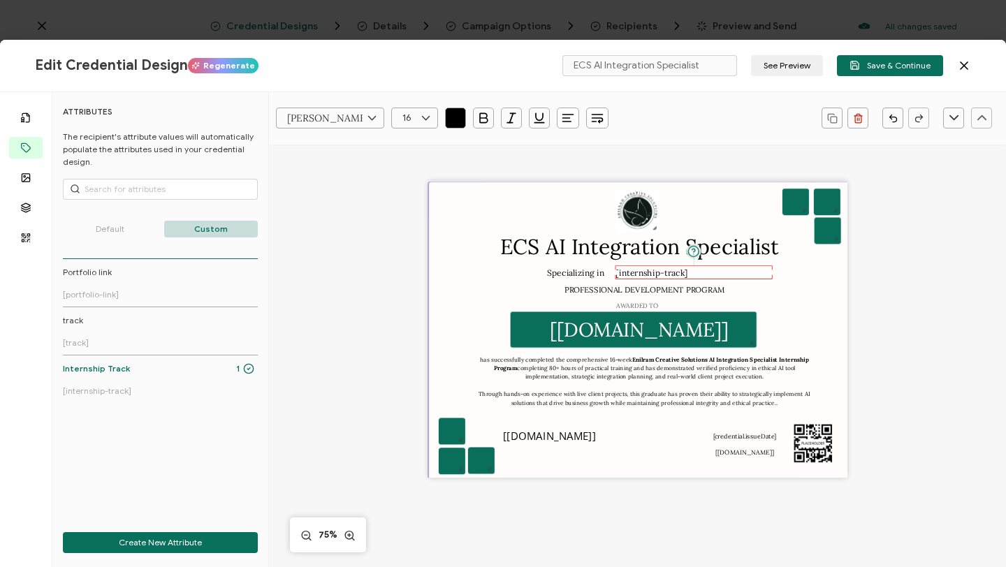
click at [639, 456] on div at bounding box center [639, 333] width 423 height 305
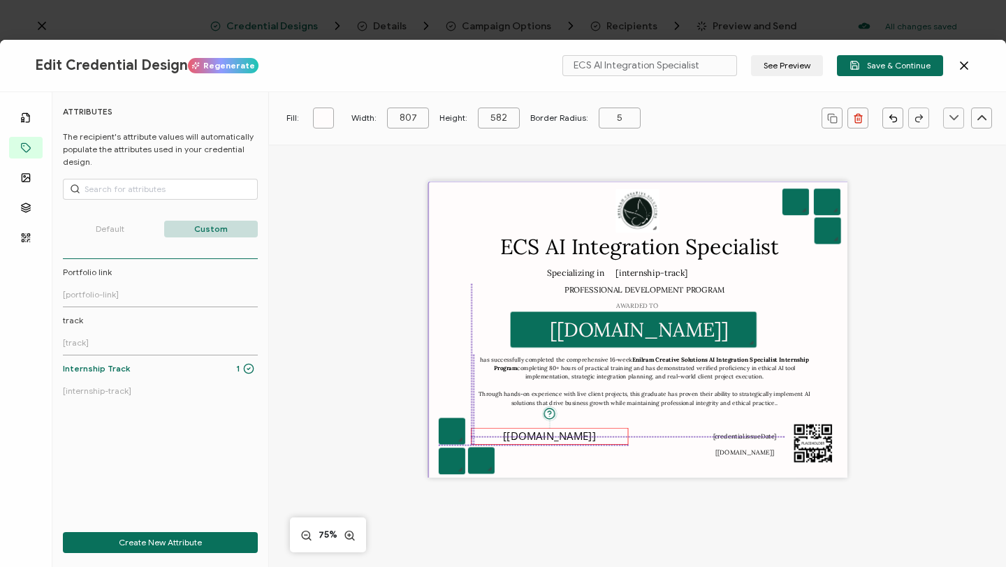
click at [579, 433] on pre "[[DOMAIN_NAME]]" at bounding box center [549, 436] width 93 height 14
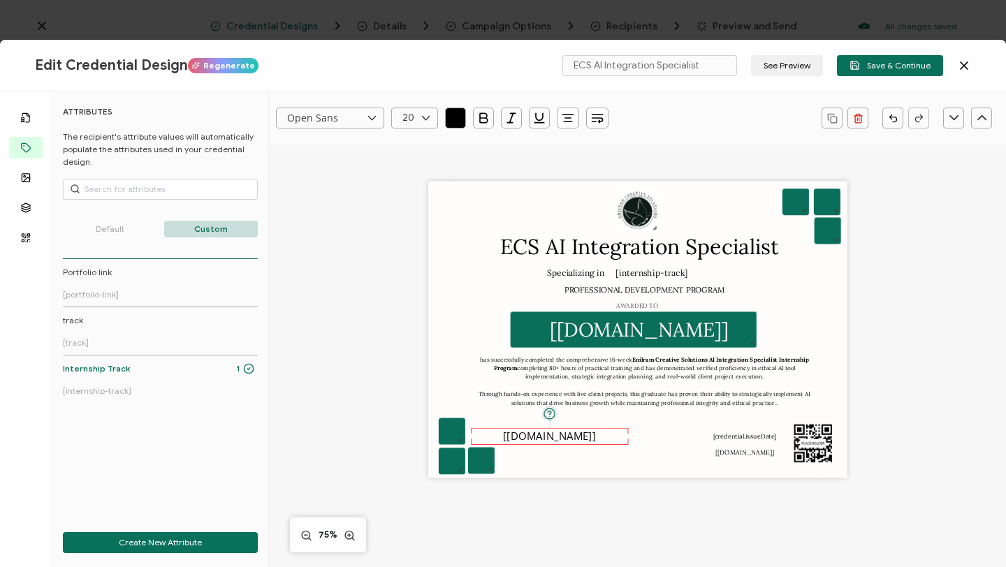
click at [367, 117] on icon at bounding box center [371, 118] width 17 height 21
click at [560, 275] on pre "Specializing in" at bounding box center [576, 272] width 58 height 10
click at [566, 255] on pre "ECS AI Integration Specialist" at bounding box center [639, 246] width 279 height 27
click at [573, 291] on pre "PROFESSIONAL DEVELOPMENT PROGRAM" at bounding box center [645, 290] width 161 height 10
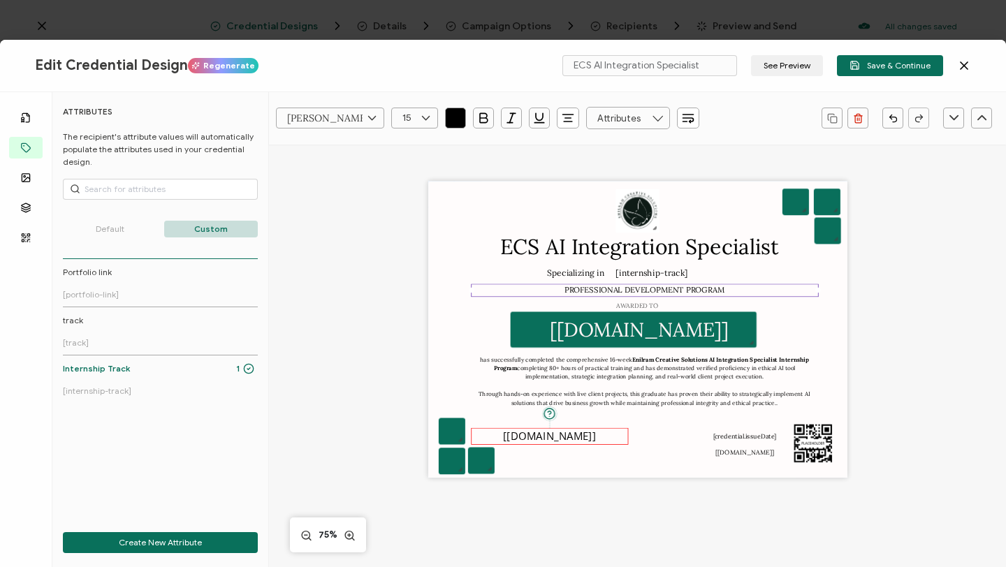
click at [541, 437] on pre "[[DOMAIN_NAME]]" at bounding box center [549, 436] width 93 height 14
click at [363, 118] on input "Open Sans" at bounding box center [330, 118] width 108 height 21
click at [336, 233] on li "[PERSON_NAME]" at bounding box center [343, 234] width 132 height 24
type input "[PERSON_NAME]"
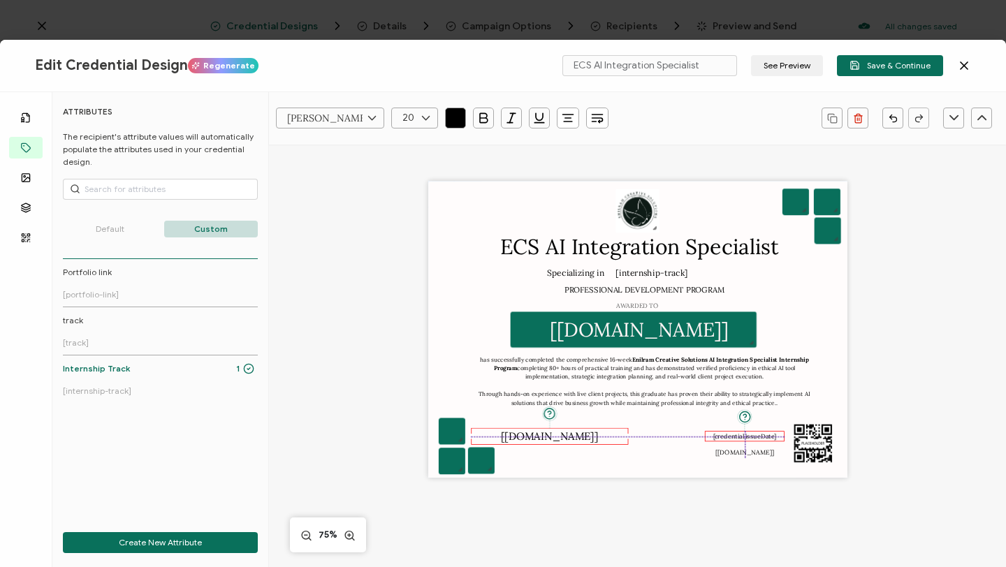
click at [733, 439] on pre "[credential.issueDate]" at bounding box center [745, 436] width 64 height 8
click at [745, 453] on pre "[[DOMAIN_NAME]]" at bounding box center [744, 453] width 58 height 8
click at [785, 64] on button "See Preview" at bounding box center [787, 65] width 72 height 21
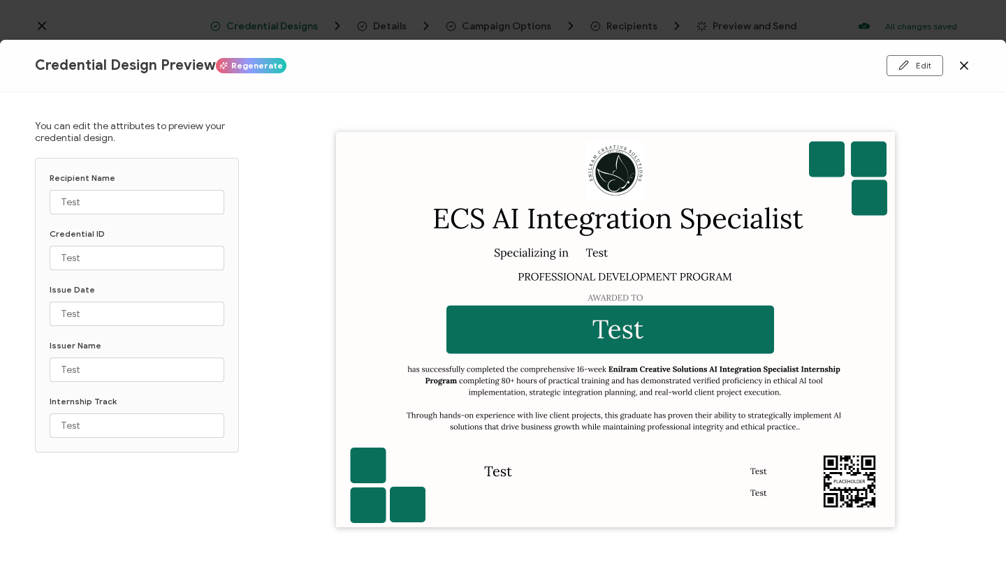
click at [968, 64] on icon at bounding box center [964, 66] width 14 height 14
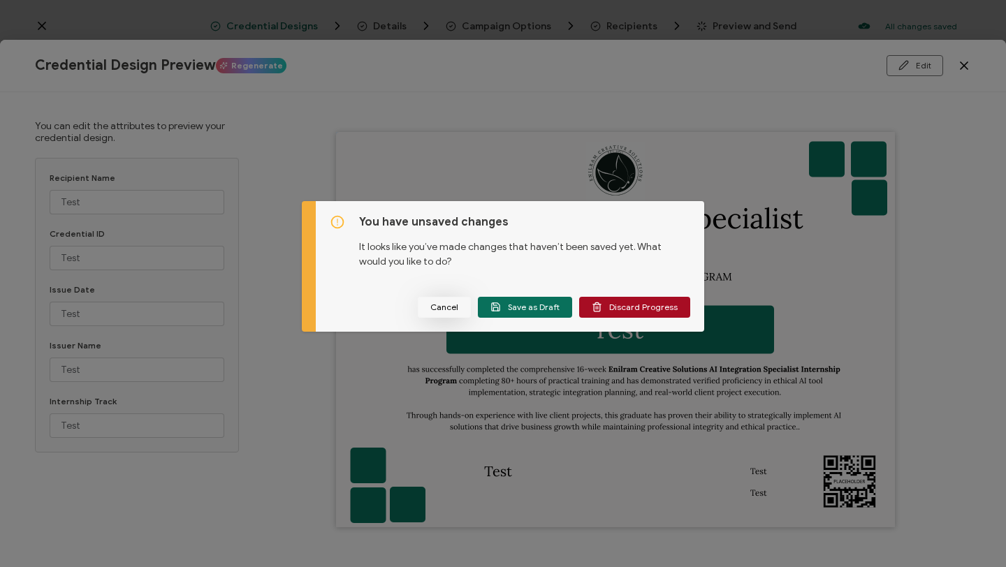
click at [446, 308] on span "Cancel" at bounding box center [444, 307] width 28 height 8
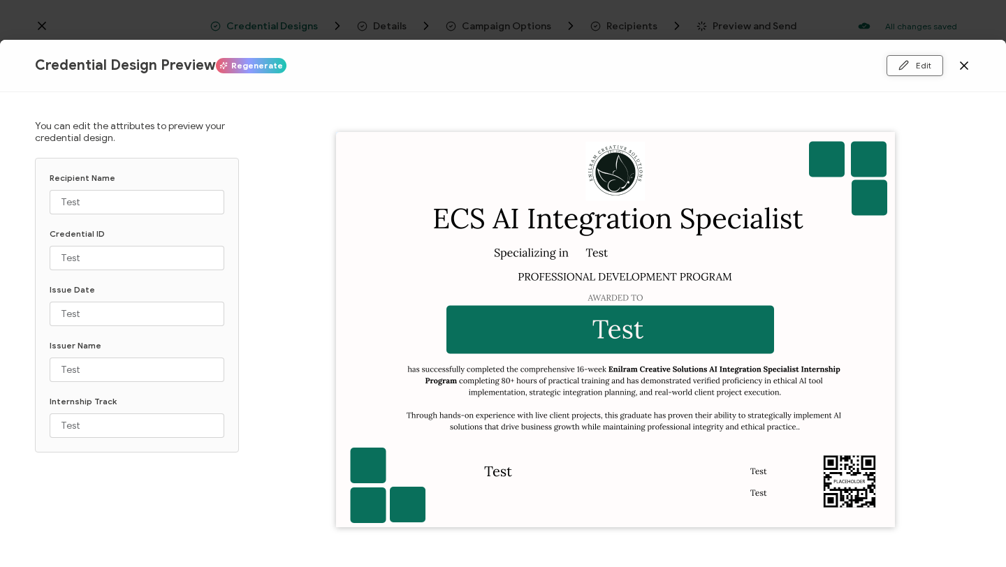
click at [912, 64] on button "Edit" at bounding box center [915, 65] width 57 height 21
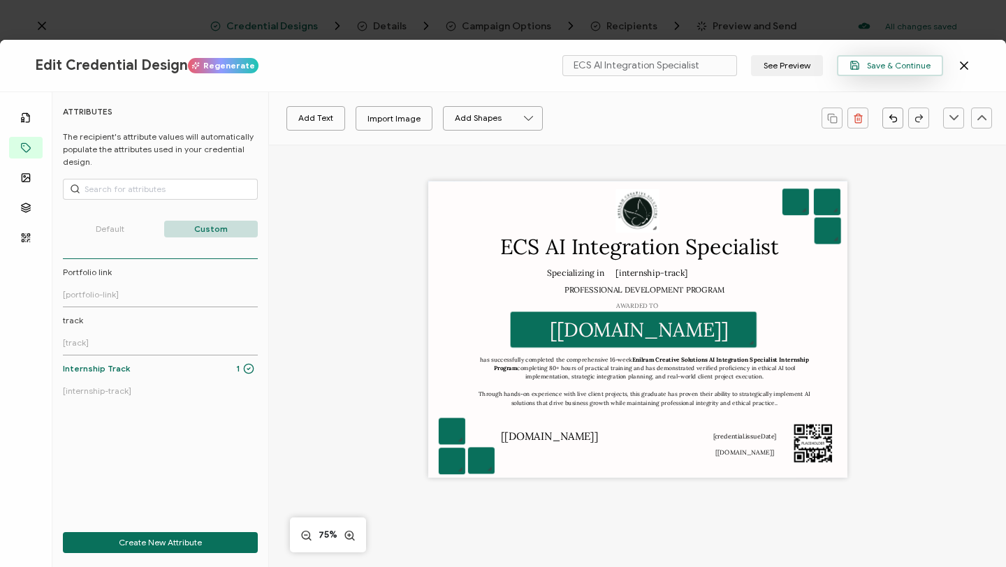
click at [898, 67] on span "Save & Continue" at bounding box center [890, 65] width 81 height 10
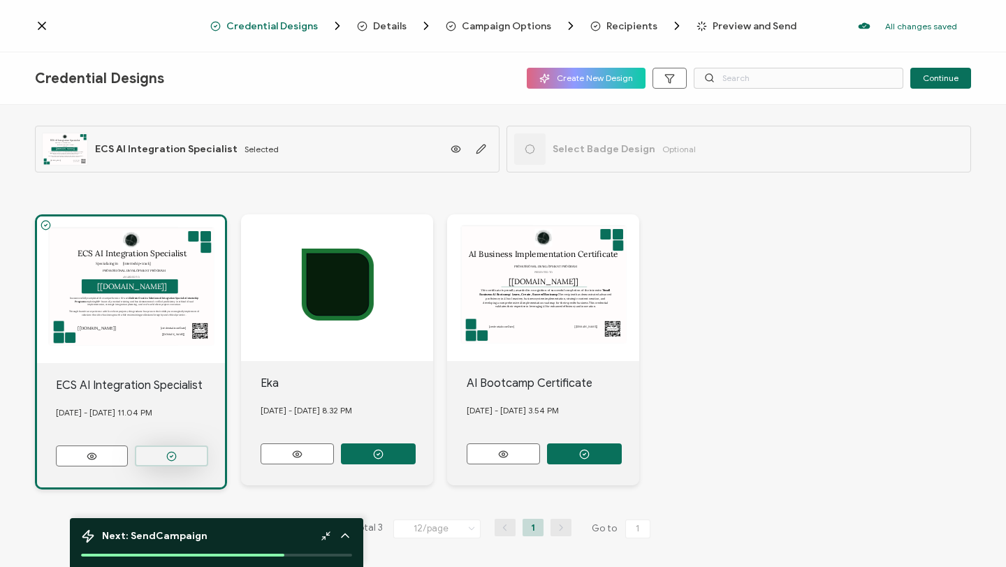
click at [177, 448] on button "button" at bounding box center [171, 456] width 73 height 21
click at [112, 453] on button at bounding box center [92, 456] width 72 height 21
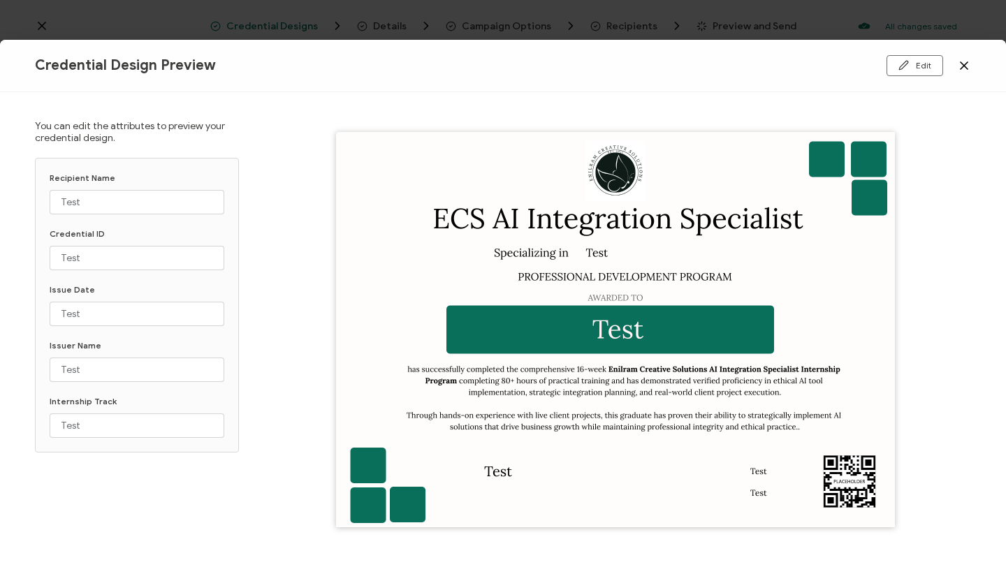
click at [968, 65] on icon at bounding box center [964, 66] width 14 height 14
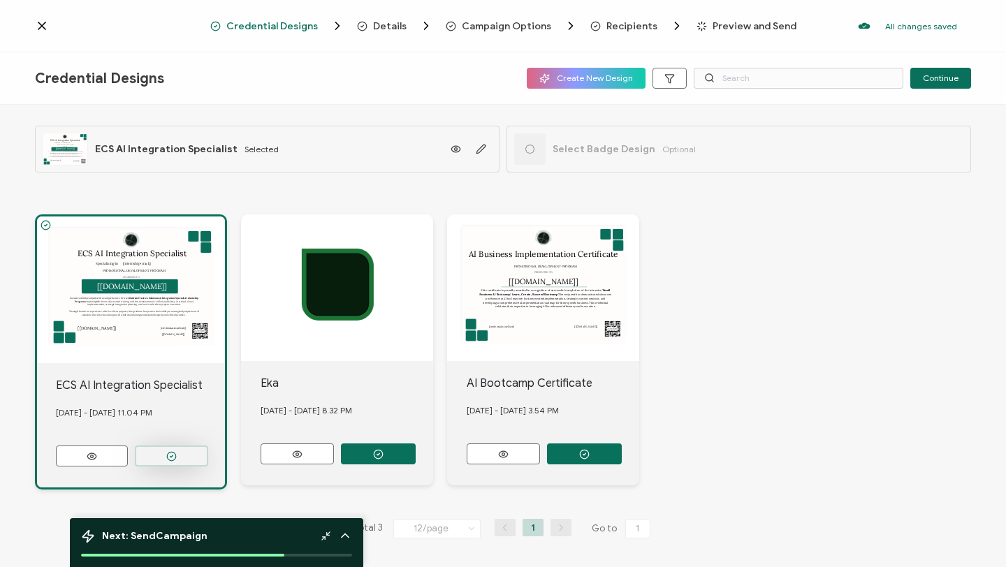
click at [191, 451] on button "button" at bounding box center [171, 456] width 73 height 21
click at [933, 74] on span "Continue" at bounding box center [941, 78] width 36 height 8
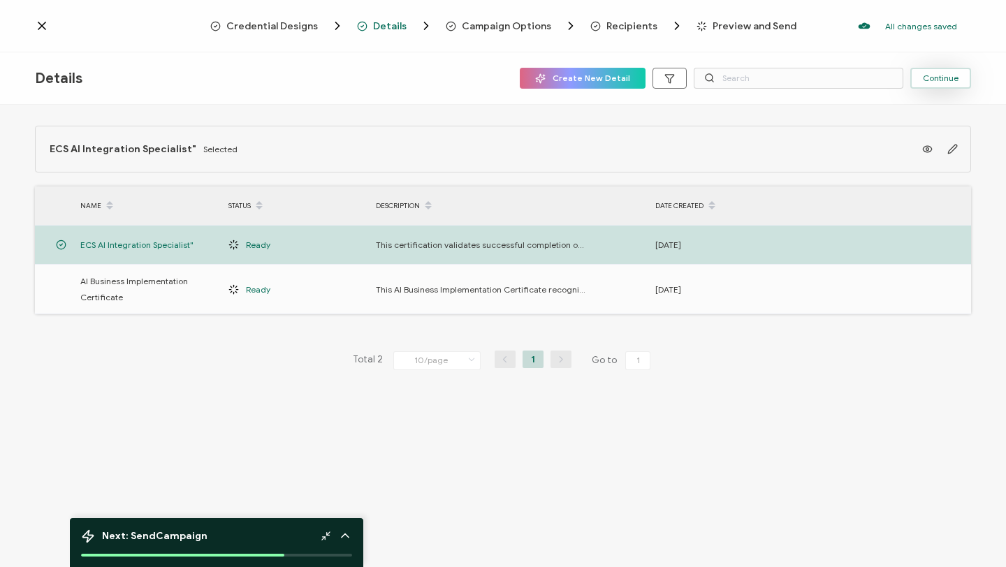
click at [936, 74] on span "Continue" at bounding box center [941, 78] width 36 height 8
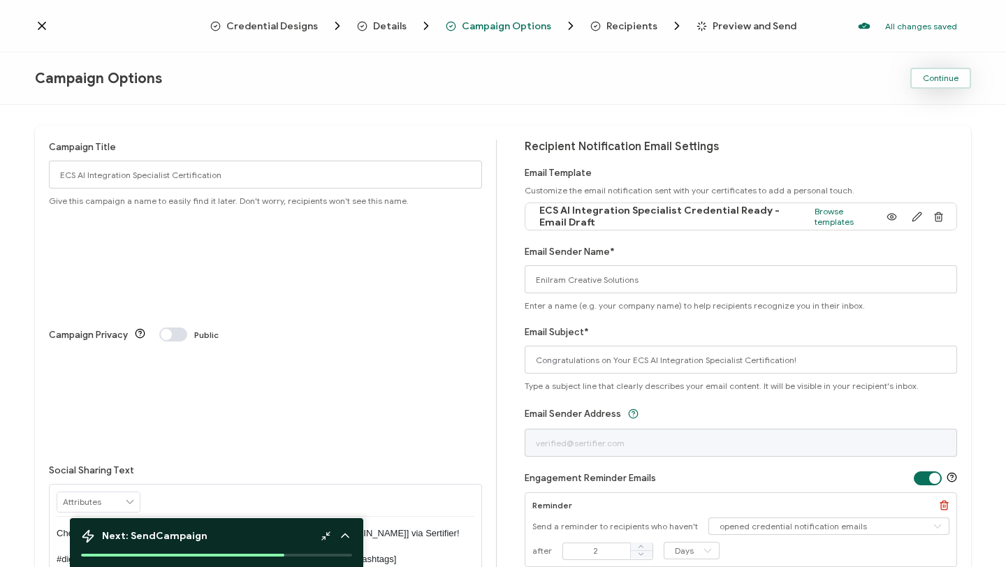
click at [933, 82] on span "Continue" at bounding box center [941, 78] width 36 height 8
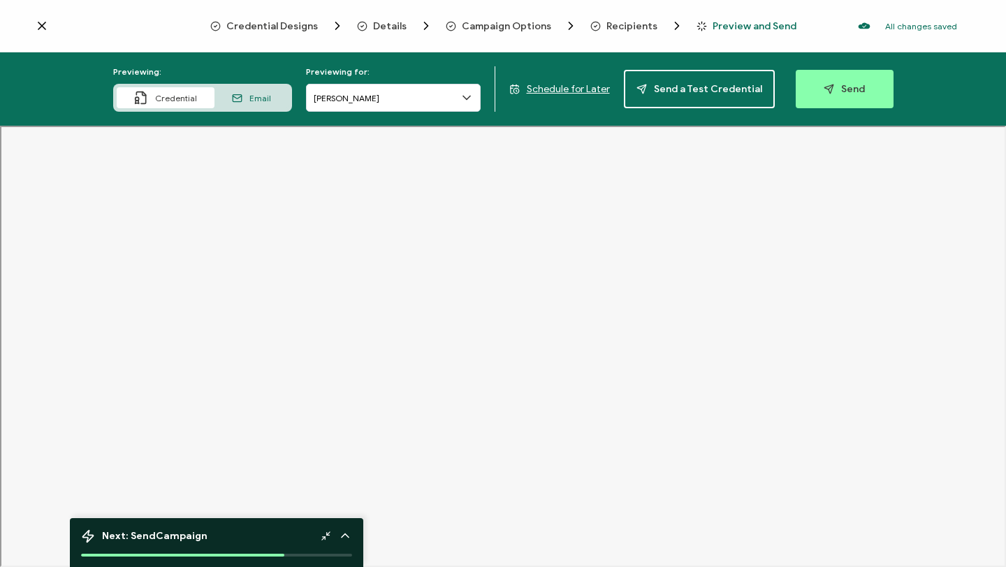
click at [607, 22] on span "Recipients" at bounding box center [631, 26] width 51 height 10
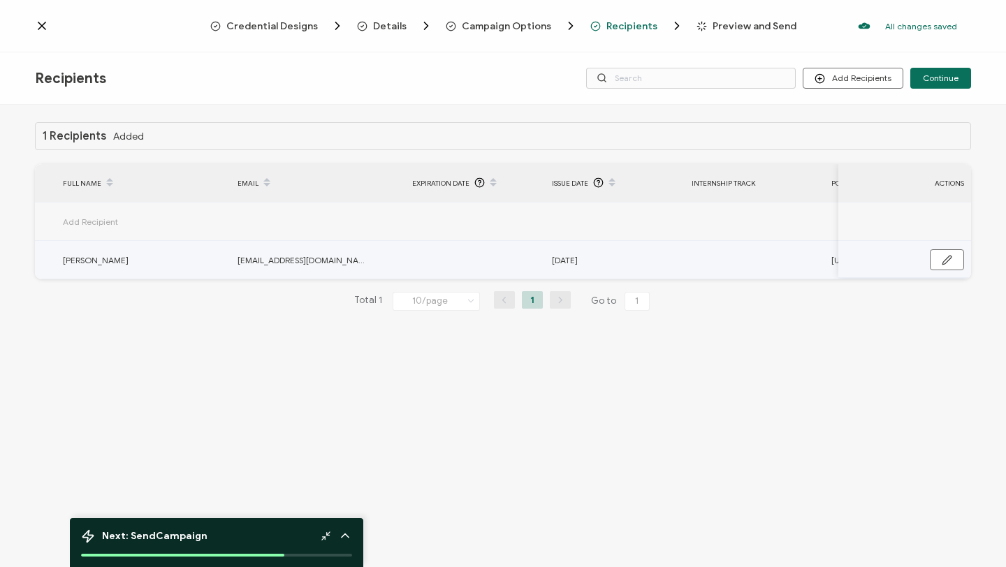
scroll to position [0, 22]
click at [704, 261] on td at bounding box center [751, 260] width 140 height 38
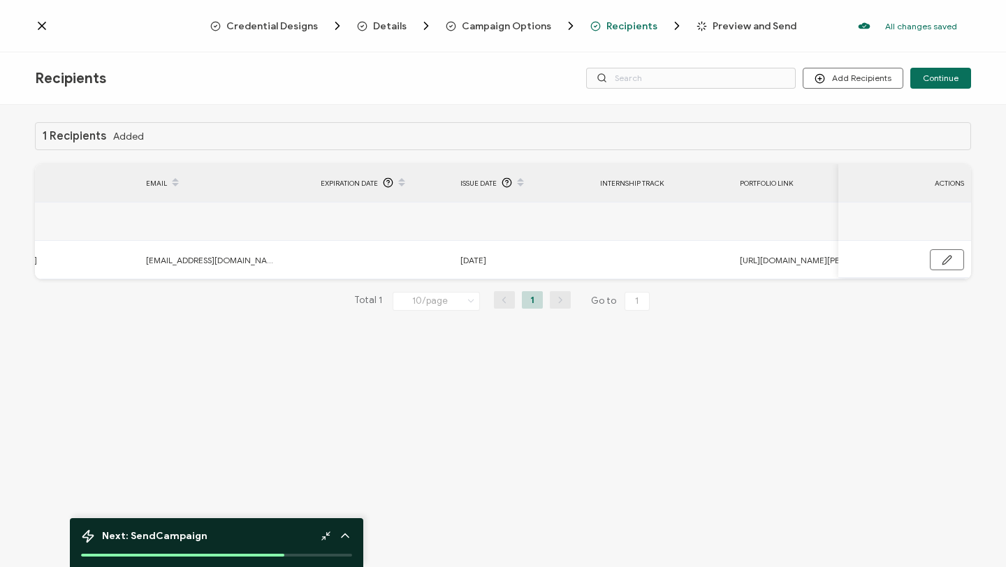
scroll to position [0, 143]
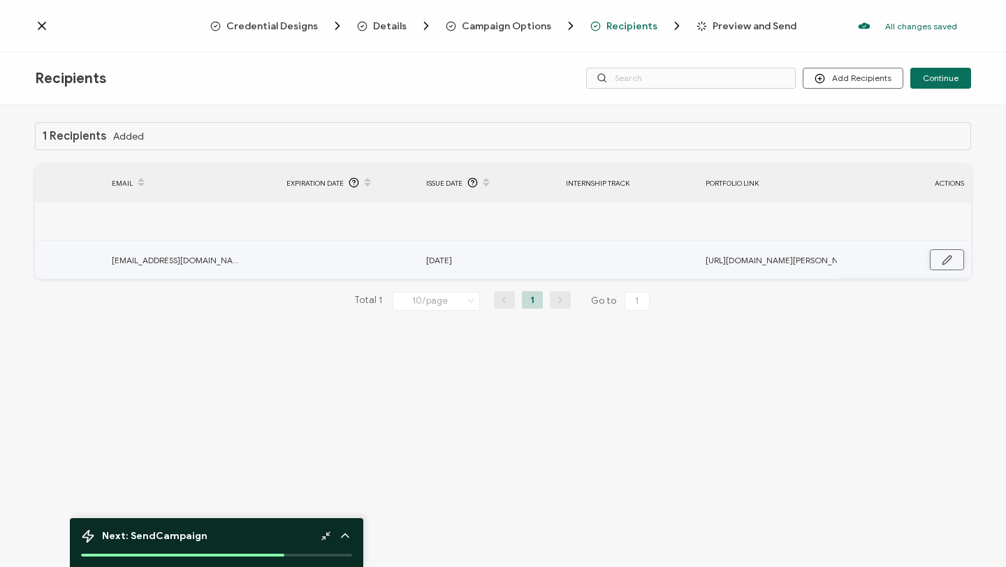
click at [945, 255] on icon "button" at bounding box center [947, 260] width 10 height 10
click at [617, 262] on input "text" at bounding box center [627, 260] width 122 height 22
paste input "Technology Integration Support"
type input "Technology Integration Support"
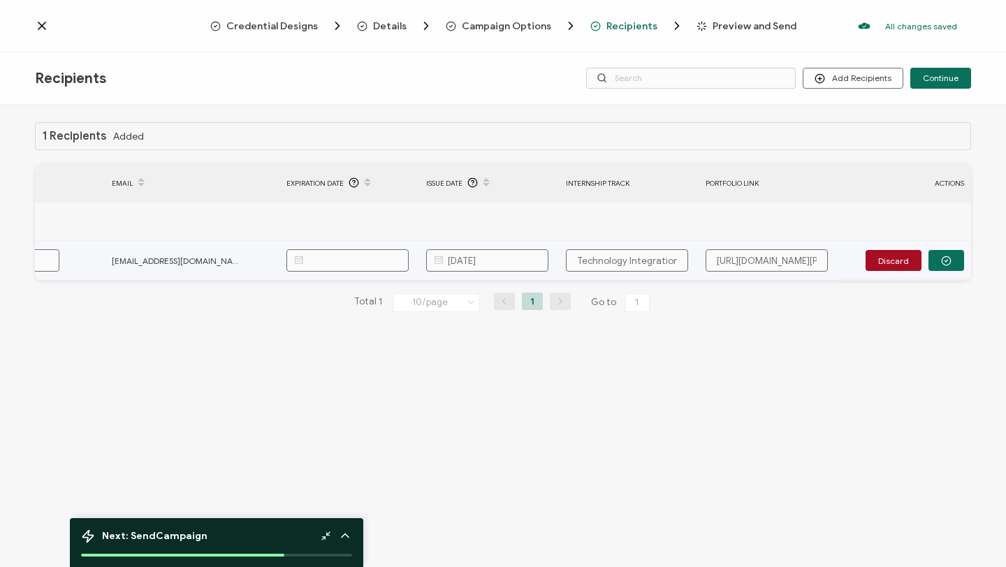
scroll to position [0, 28]
type input "Technology Integration Support"
click at [708, 363] on div "1 Recipients Added FULL NAME EMAIL Expiration Date Issue Date Internship Track …" at bounding box center [503, 338] width 1006 height 466
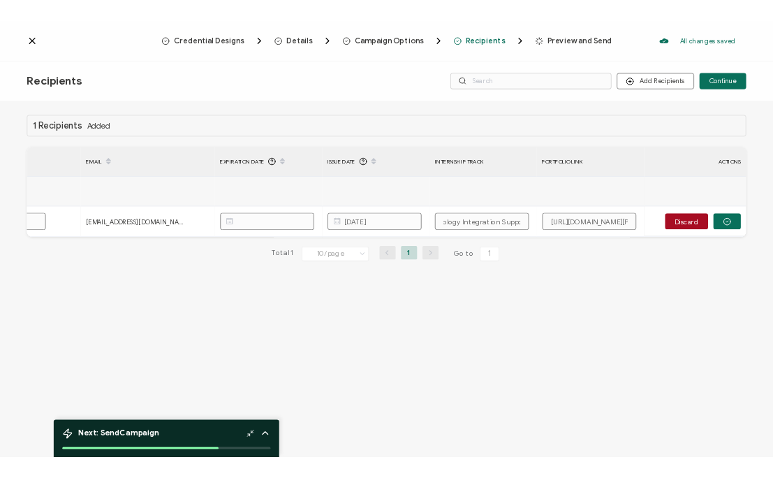
scroll to position [0, 0]
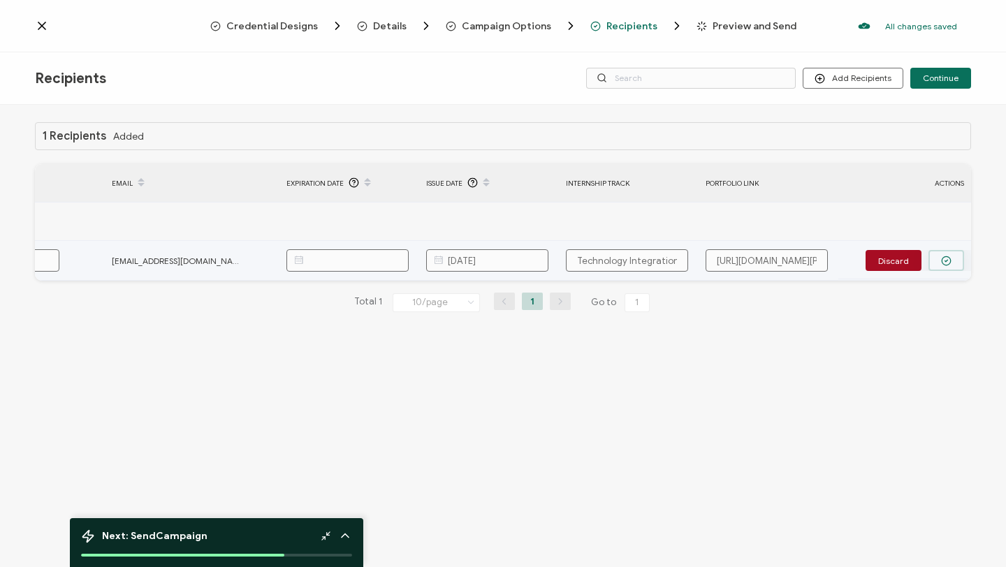
click at [942, 261] on circle "button" at bounding box center [946, 260] width 9 height 9
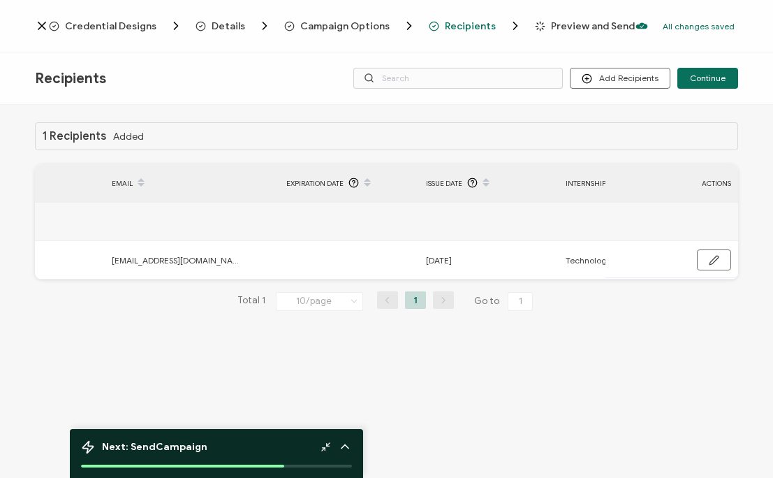
click at [379, 27] on span "Campaign Options" at bounding box center [344, 26] width 89 height 10
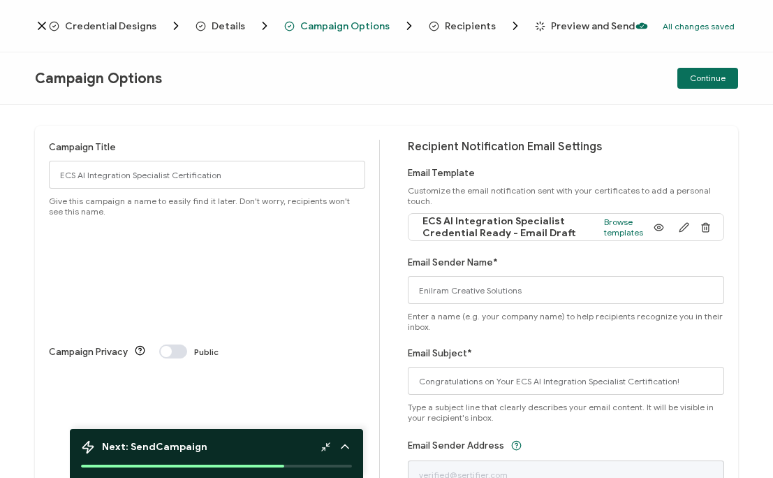
click at [219, 29] on span "Details" at bounding box center [229, 26] width 34 height 10
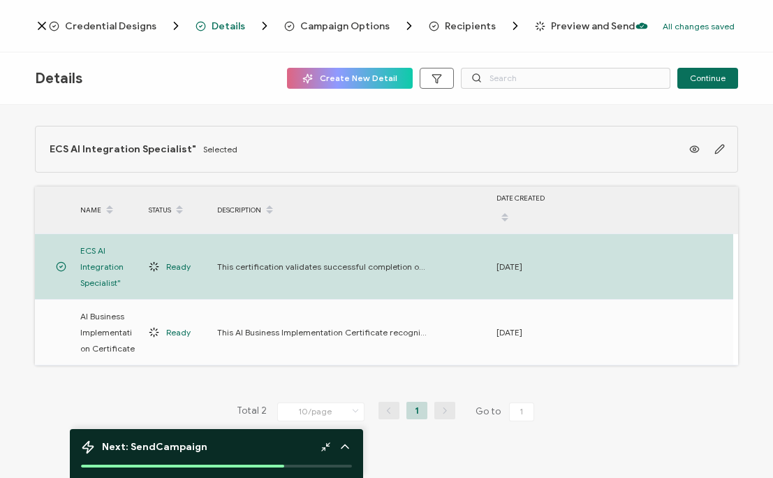
click at [129, 33] on div "Credential Designs Details Campaign Options Recipients Preview and Send All cha…" at bounding box center [386, 26] width 773 height 52
click at [136, 23] on span "Credential Designs" at bounding box center [111, 26] width 92 height 10
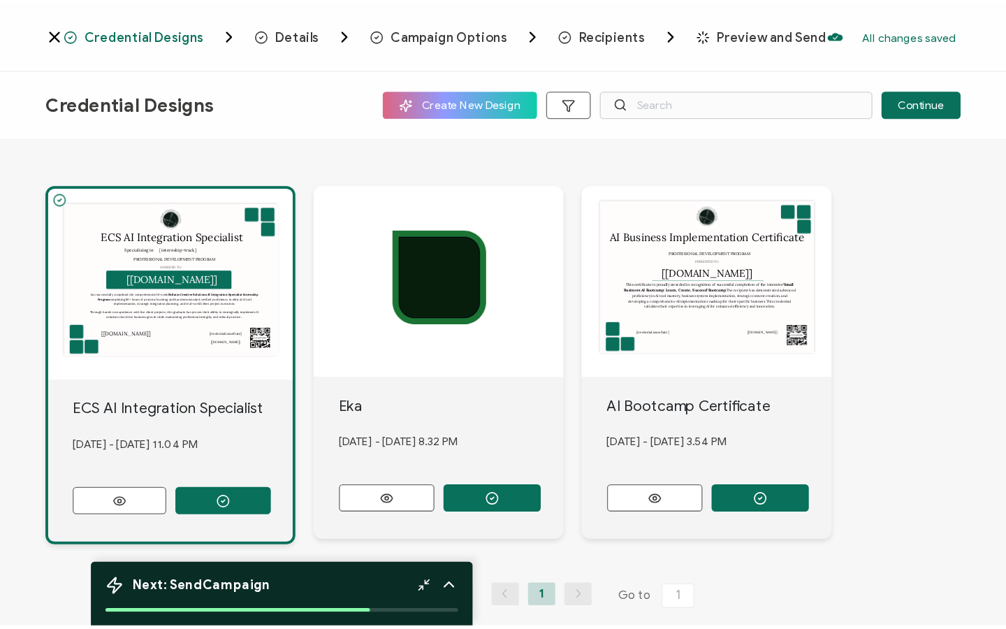
scroll to position [87, 0]
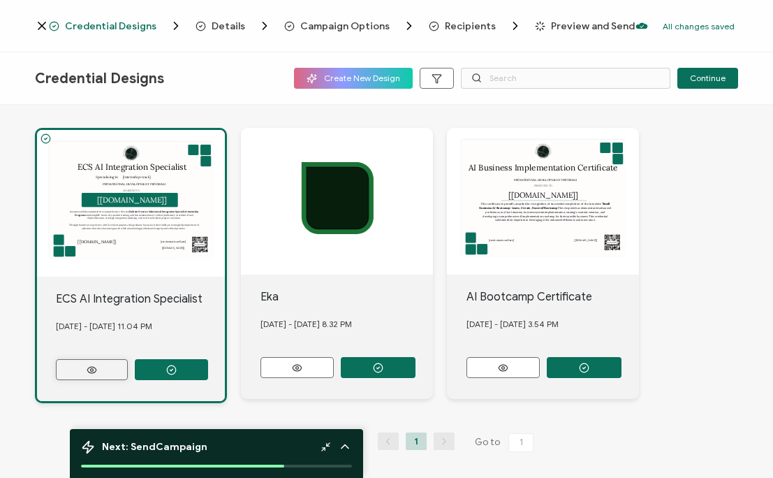
click at [95, 368] on icon at bounding box center [91, 370] width 17 height 10
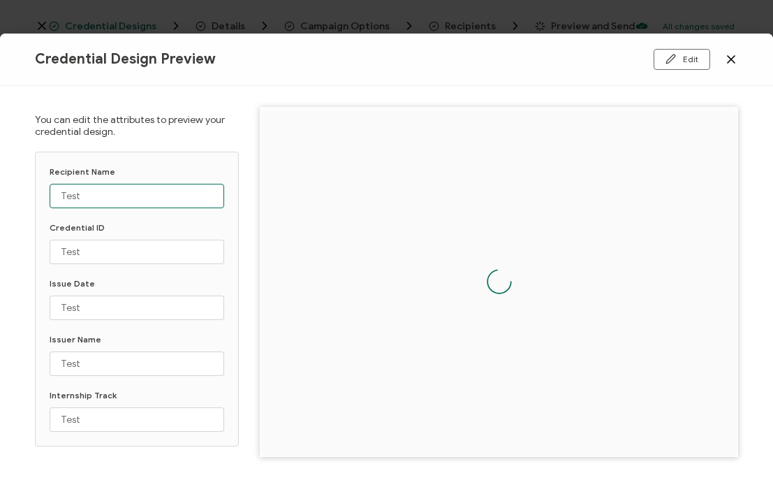
click at [127, 196] on input "Test" at bounding box center [137, 196] width 175 height 24
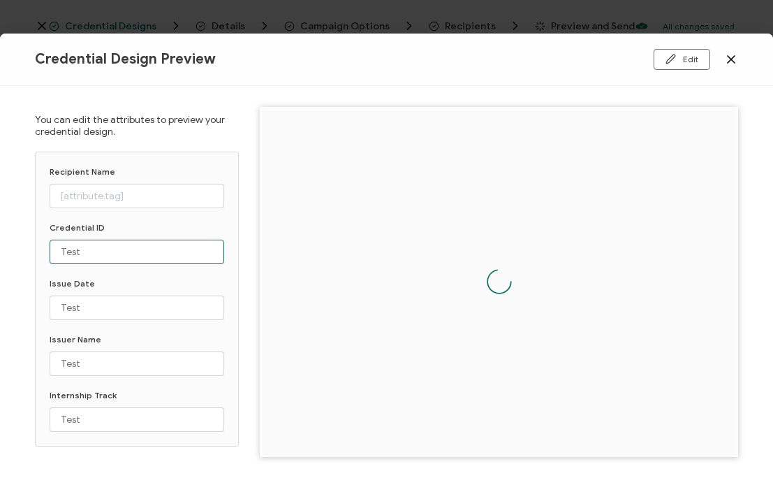
click at [73, 256] on input "Test" at bounding box center [137, 252] width 175 height 24
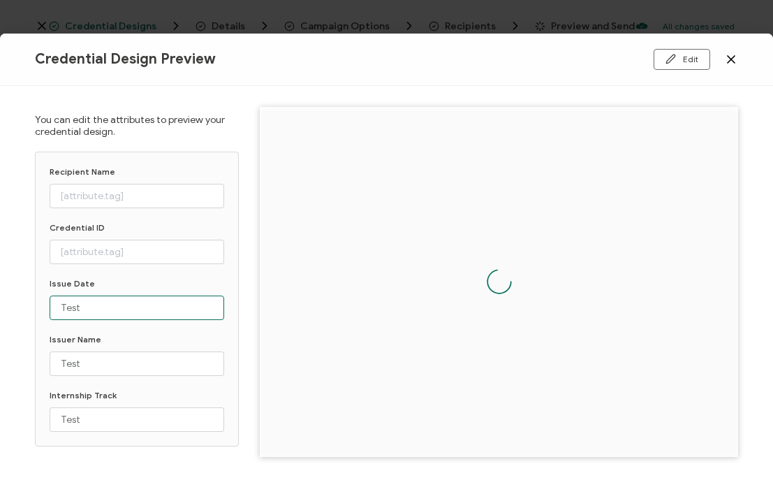
click at [64, 307] on input "Test" at bounding box center [137, 308] width 175 height 24
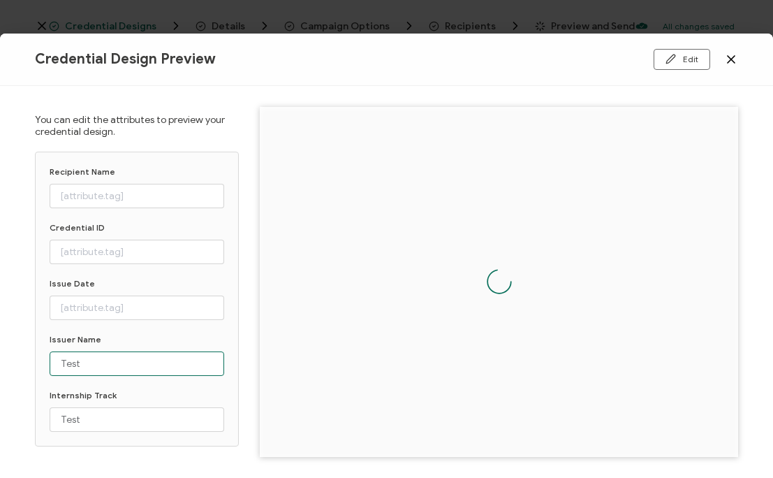
click at [68, 361] on input "Test" at bounding box center [137, 363] width 175 height 24
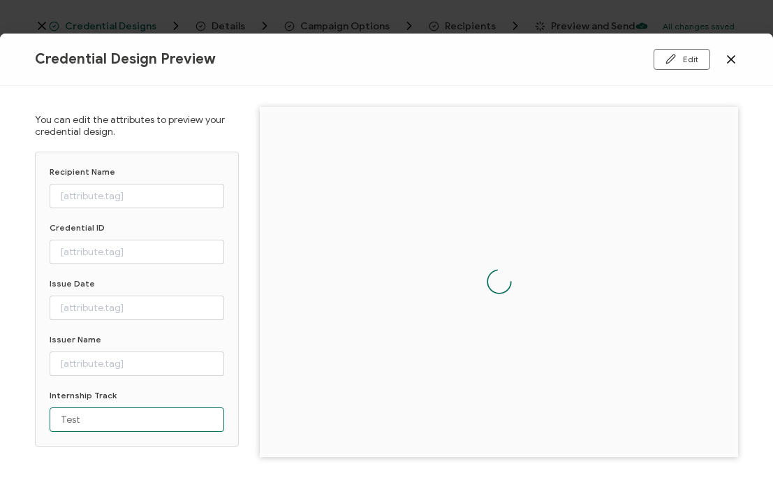
click at [69, 416] on input "Test" at bounding box center [137, 419] width 175 height 24
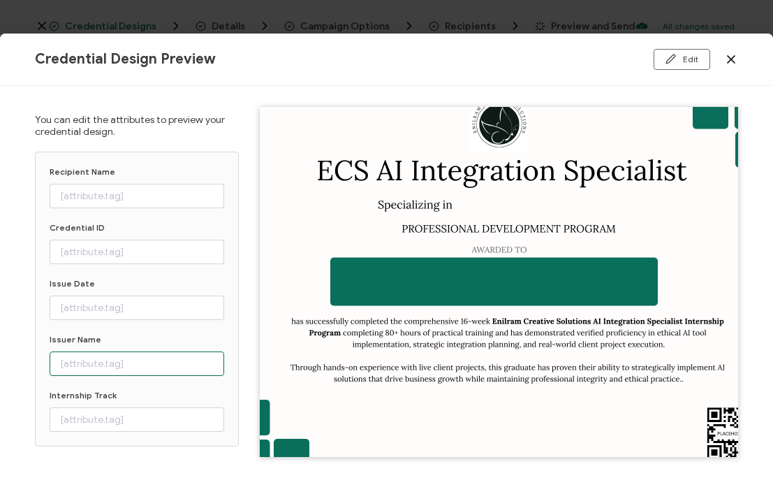
click at [111, 364] on input "text" at bounding box center [137, 363] width 175 height 24
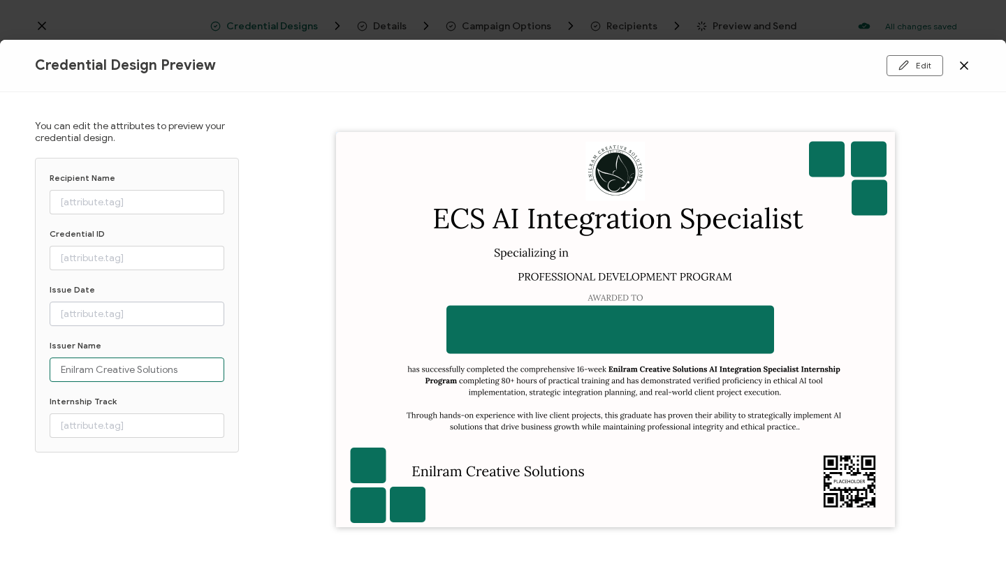
type input "Enilram Creative Solutions"
click at [173, 310] on input "text" at bounding box center [137, 314] width 175 height 24
type input "[DATE]"
click at [99, 201] on input "text" at bounding box center [137, 202] width 175 height 24
click at [107, 205] on input "text" at bounding box center [137, 202] width 175 height 24
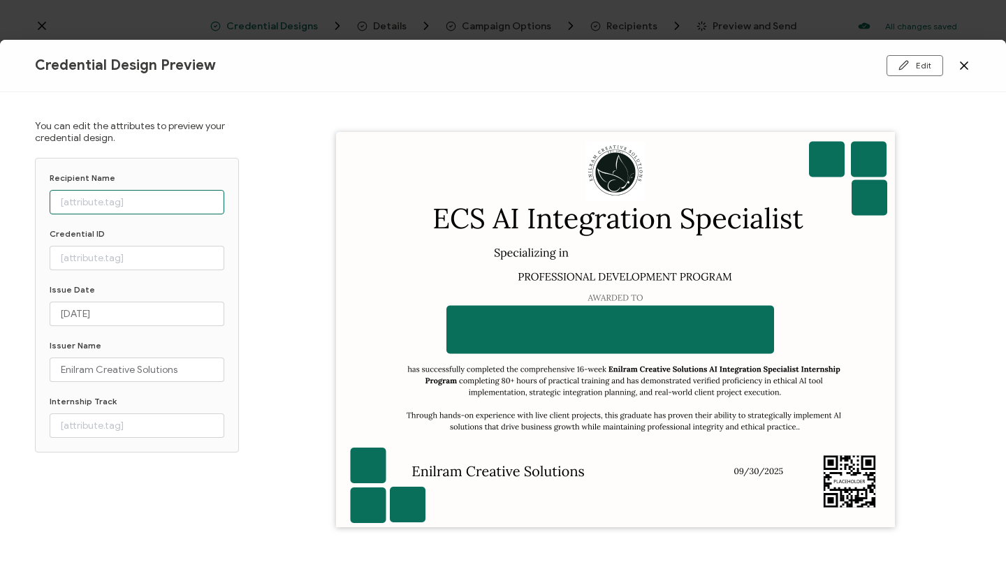
click at [107, 205] on input "text" at bounding box center [137, 202] width 175 height 24
type input "[PERSON_NAME]"
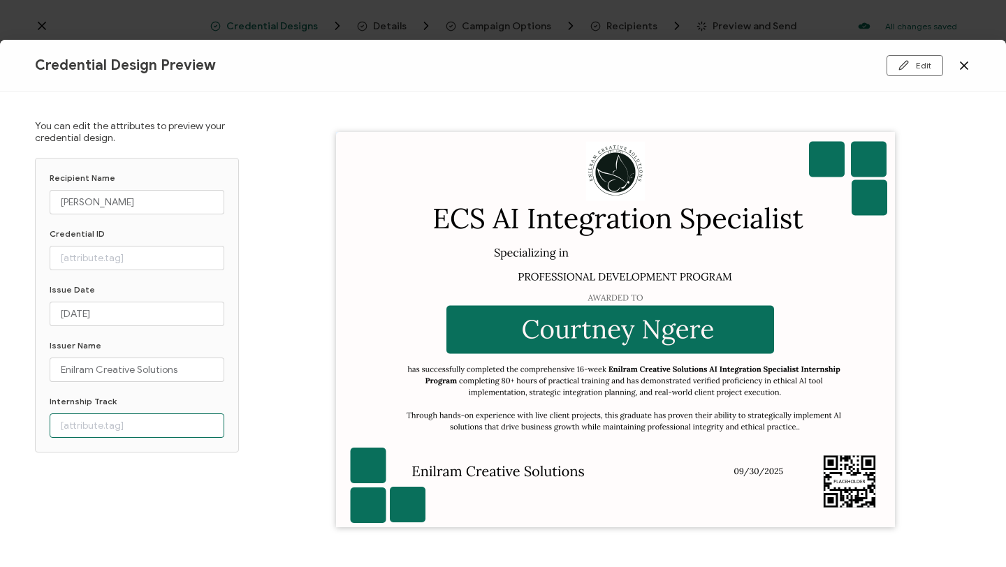
click at [138, 424] on input "text" at bounding box center [137, 426] width 175 height 24
type input "Social Media & Content Creation"
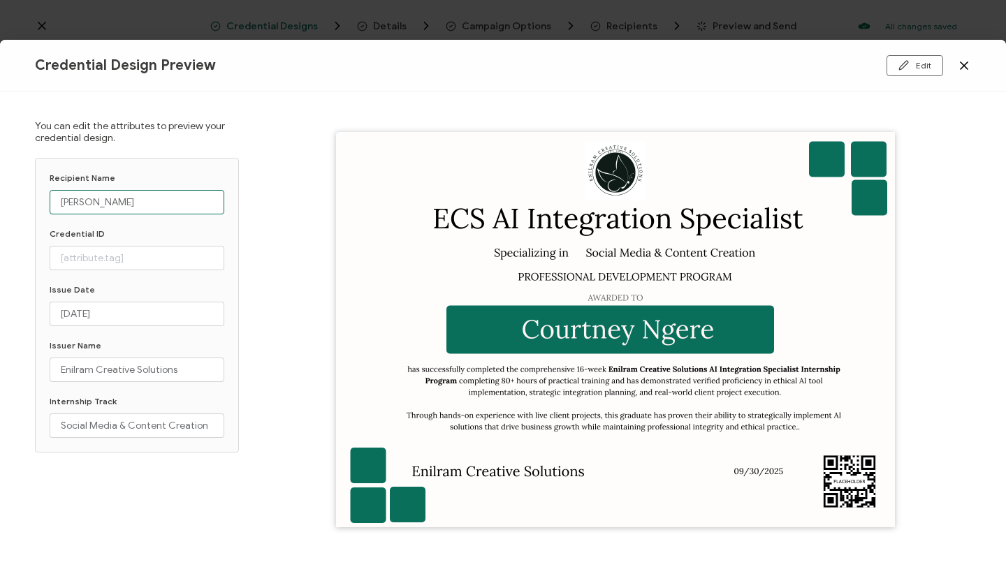
click at [119, 195] on input "[PERSON_NAME]" at bounding box center [137, 202] width 175 height 24
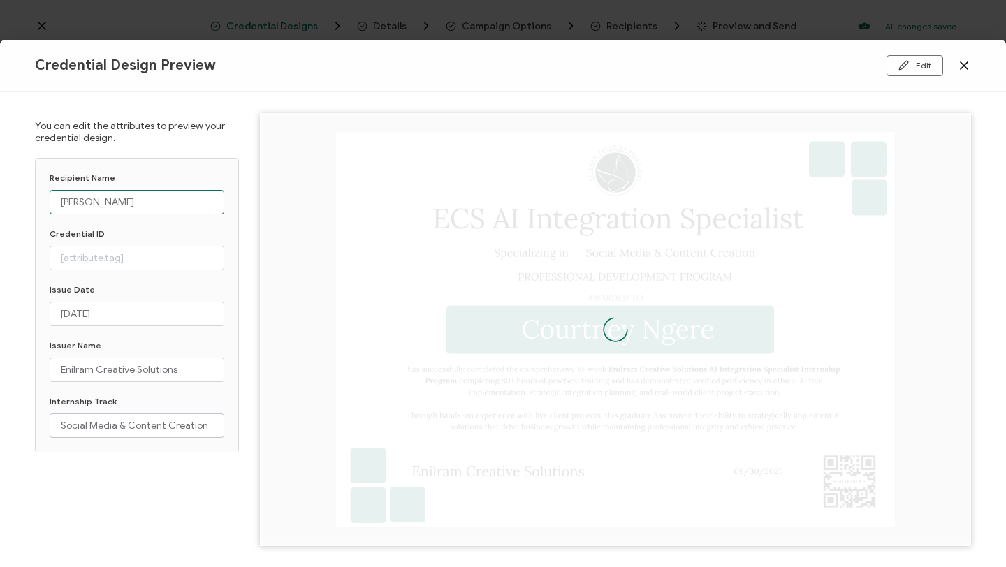
type input "[PERSON_NAME]"
click at [88, 428] on input "Social Media & Content Creation" at bounding box center [137, 426] width 175 height 24
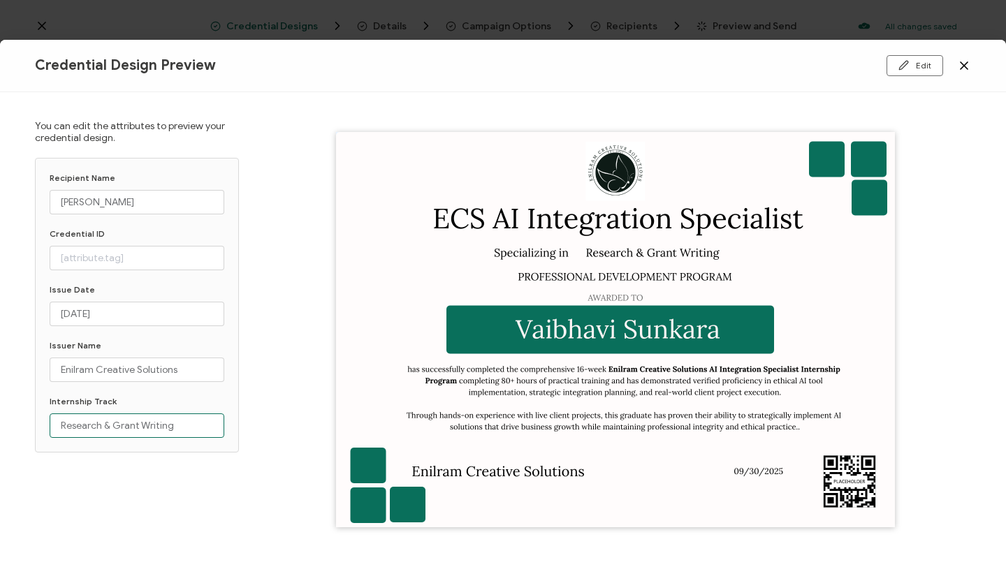
type input "Research & Grant Writing"
click at [145, 201] on input "[PERSON_NAME]" at bounding box center [137, 202] width 175 height 24
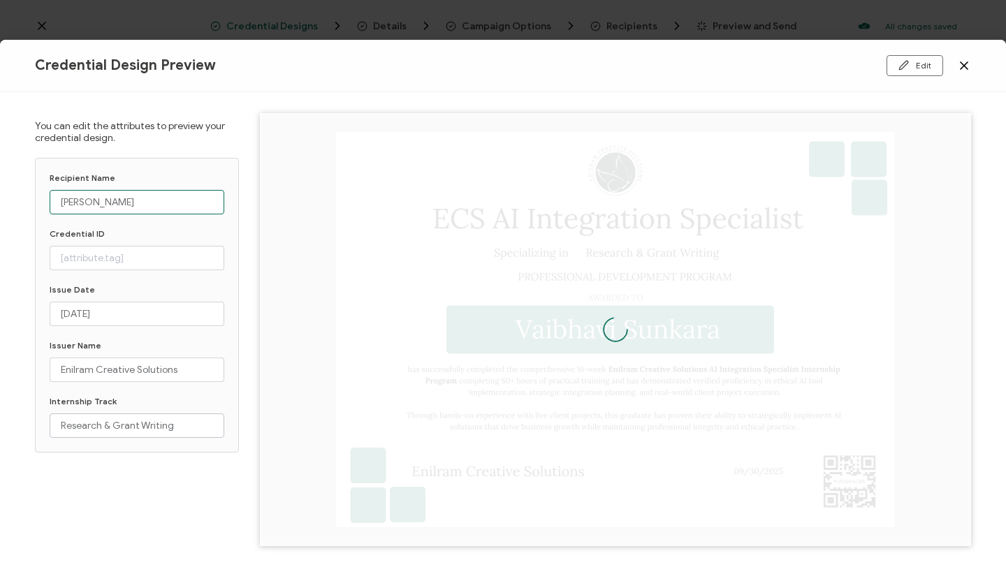
type input "[PERSON_NAME]"
click at [94, 423] on input "Research & Grant Writing" at bounding box center [137, 426] width 175 height 24
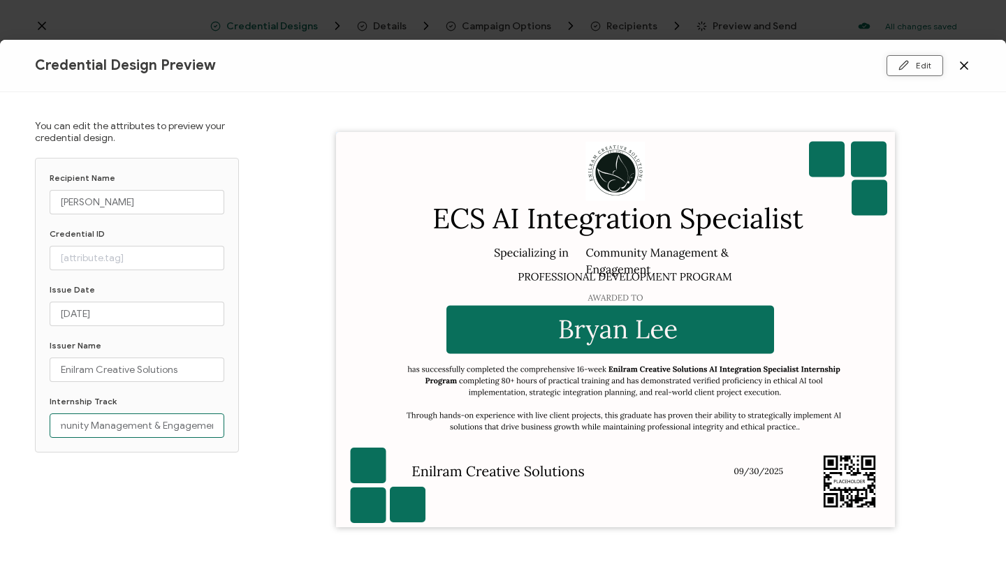
type input "Community Management & Engagement"
click at [912, 66] on button "Edit" at bounding box center [915, 65] width 57 height 21
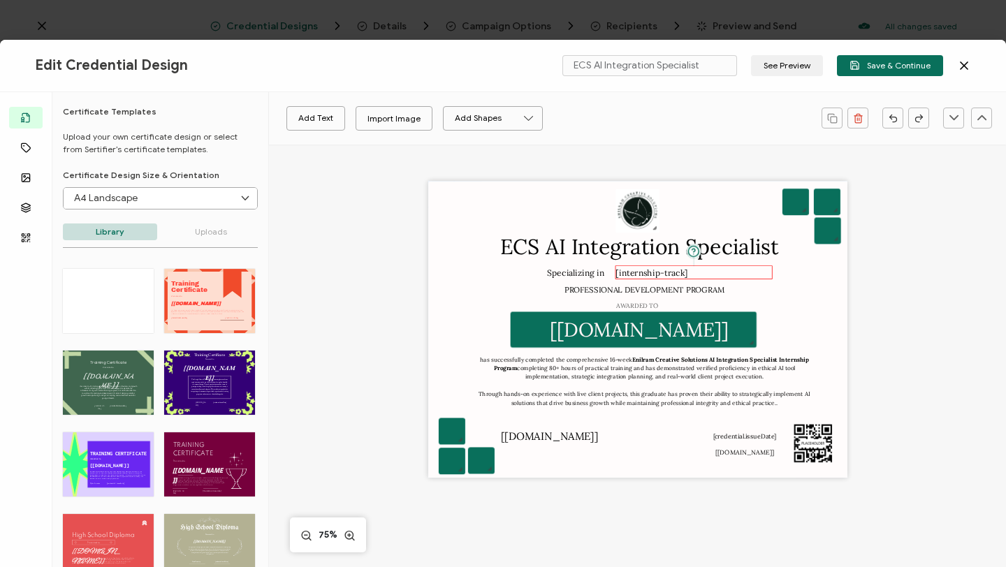
click at [680, 275] on pre "[internship-track]" at bounding box center [652, 272] width 73 height 10
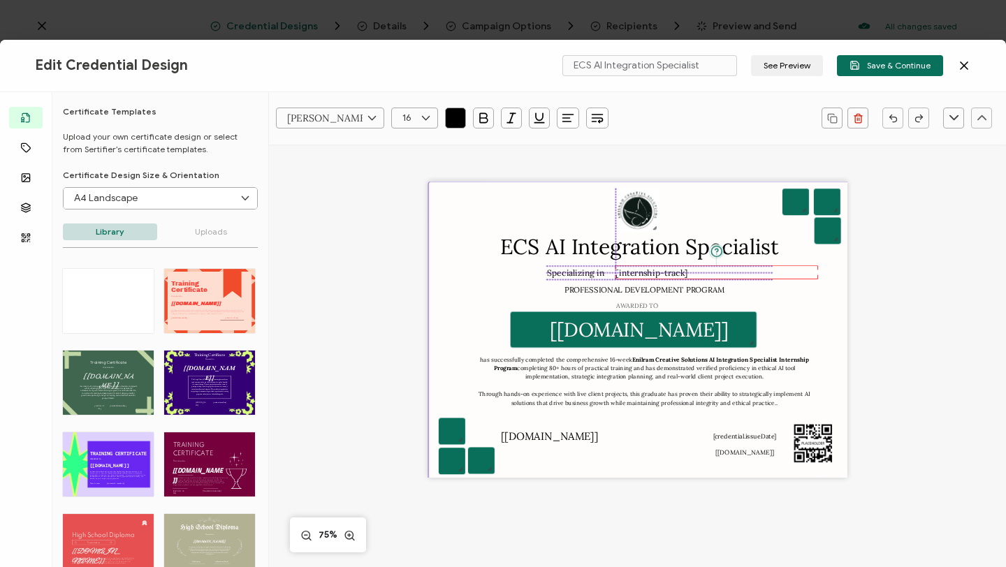
drag, startPoint x: 768, startPoint y: 271, endPoint x: 830, endPoint y: 263, distance: 62.7
click at [830, 263] on div "ECS AI Integration Specialist AWARDED TO The recipient’s full name, which will …" at bounding box center [637, 329] width 419 height 297
click at [792, 62] on button "See Preview" at bounding box center [787, 65] width 72 height 21
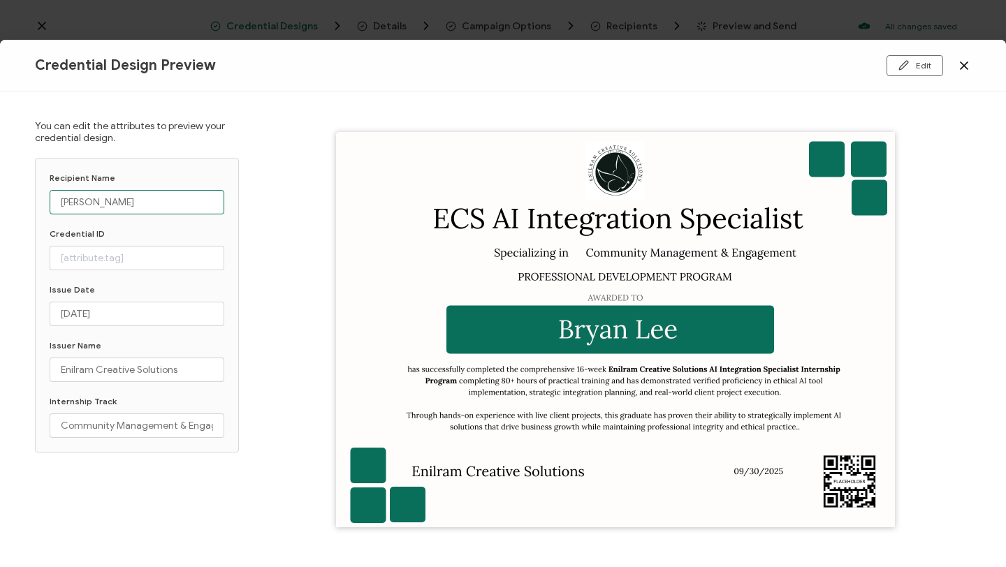
click at [156, 194] on input "[PERSON_NAME]" at bounding box center [137, 202] width 175 height 24
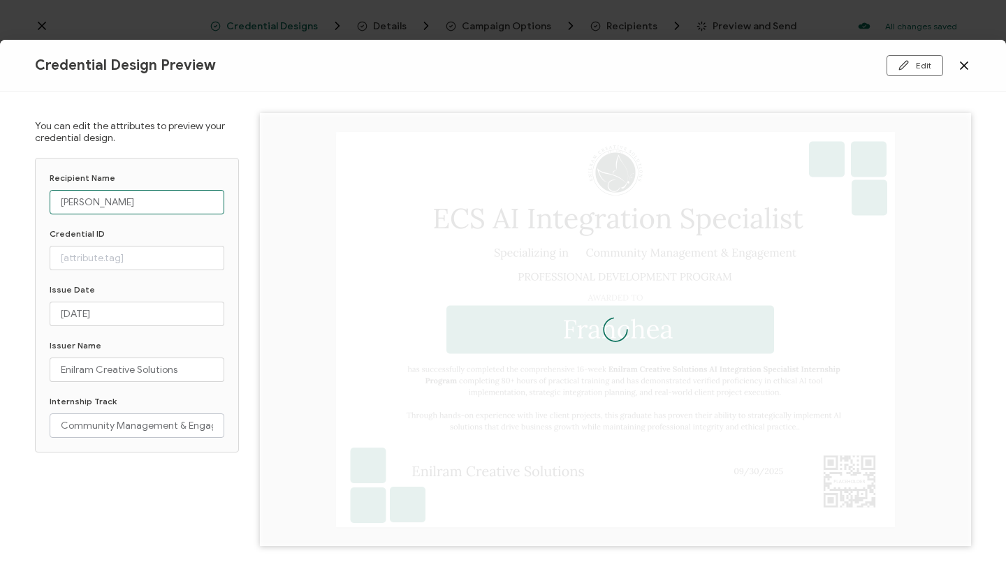
type input "[PERSON_NAME]"
click at [112, 430] on input "Community Management & Engagement" at bounding box center [137, 426] width 175 height 24
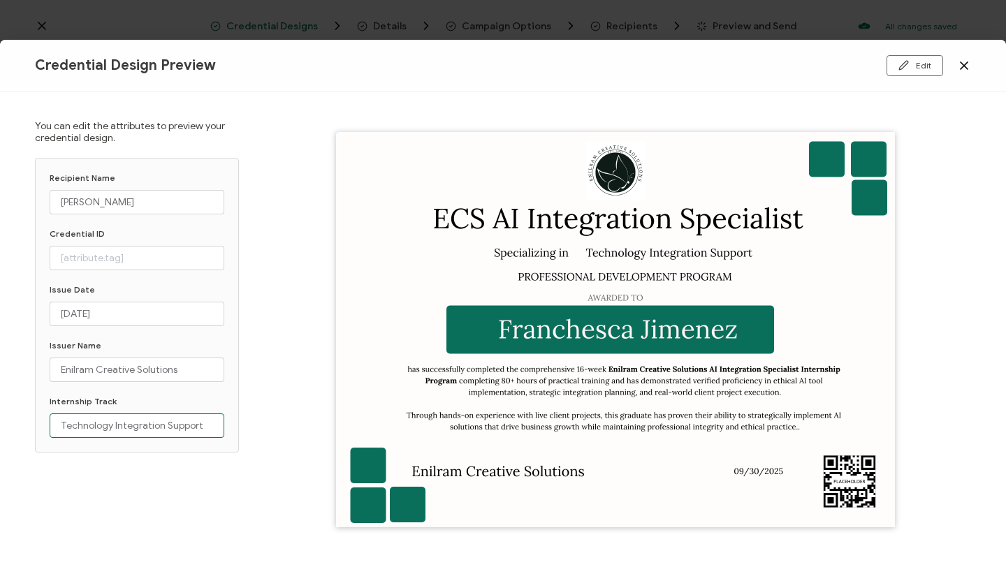
type input "Technology Integration Support"
click at [966, 66] on icon at bounding box center [964, 66] width 14 height 14
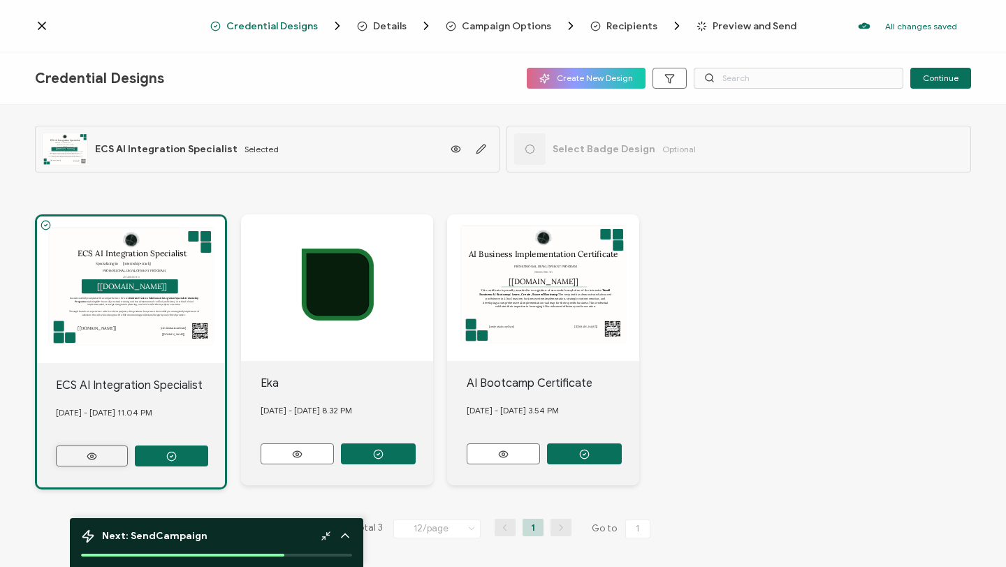
click at [111, 449] on button at bounding box center [92, 456] width 72 height 21
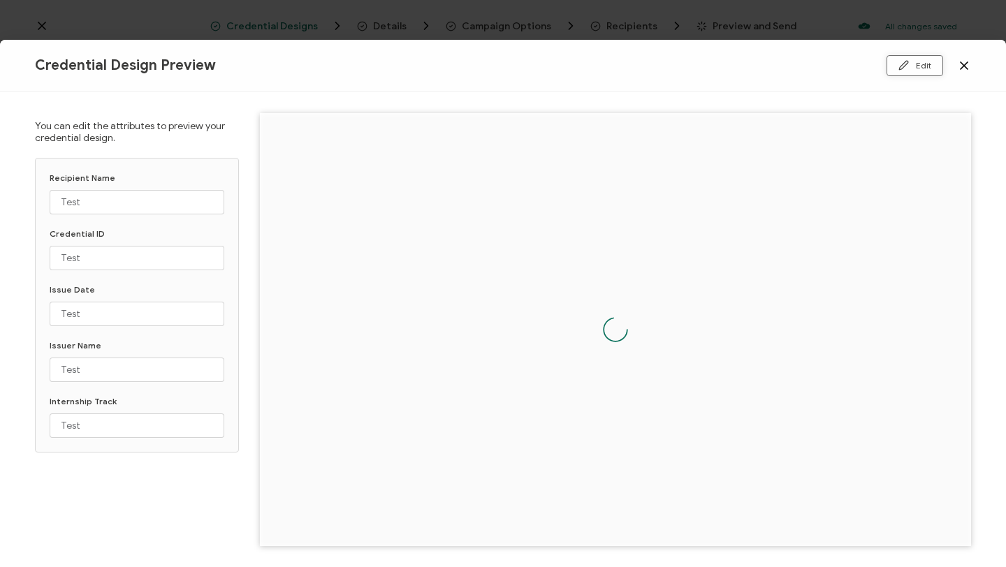
click at [920, 68] on button "Edit" at bounding box center [915, 65] width 57 height 21
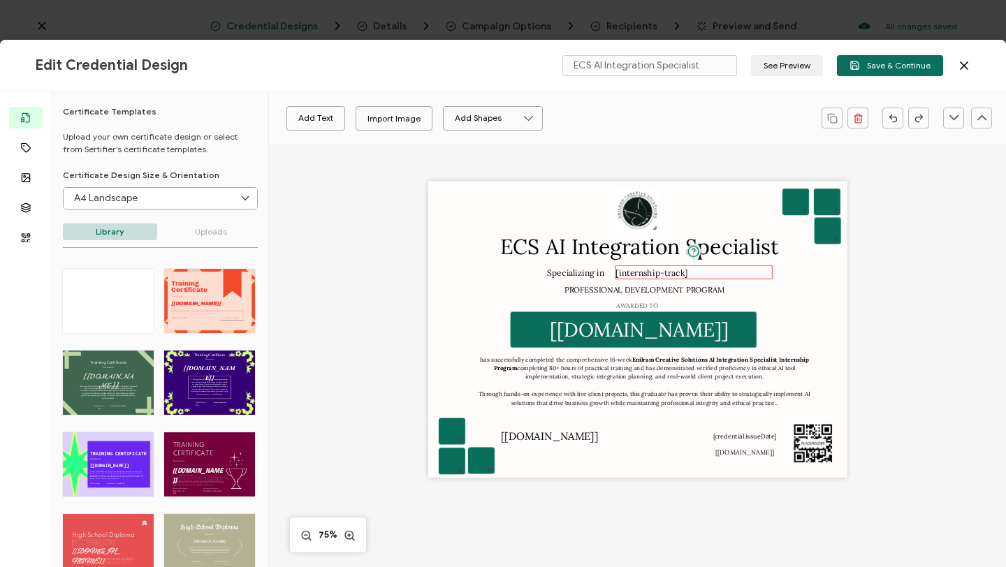
click at [693, 275] on div "[internship-track]" at bounding box center [694, 272] width 157 height 14
drag, startPoint x: 770, startPoint y: 272, endPoint x: 803, endPoint y: 268, distance: 33.8
click at [804, 268] on div "ECS AI Integration Specialist AWARDED TO The recipient’s full name, which will …" at bounding box center [637, 329] width 419 height 297
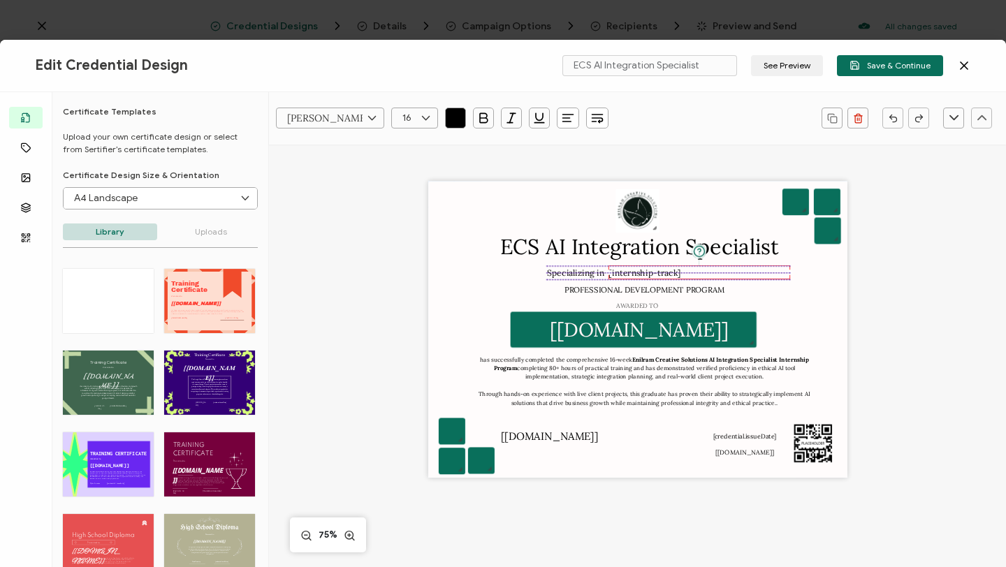
click at [653, 275] on pre "[internship-track]" at bounding box center [645, 272] width 73 height 10
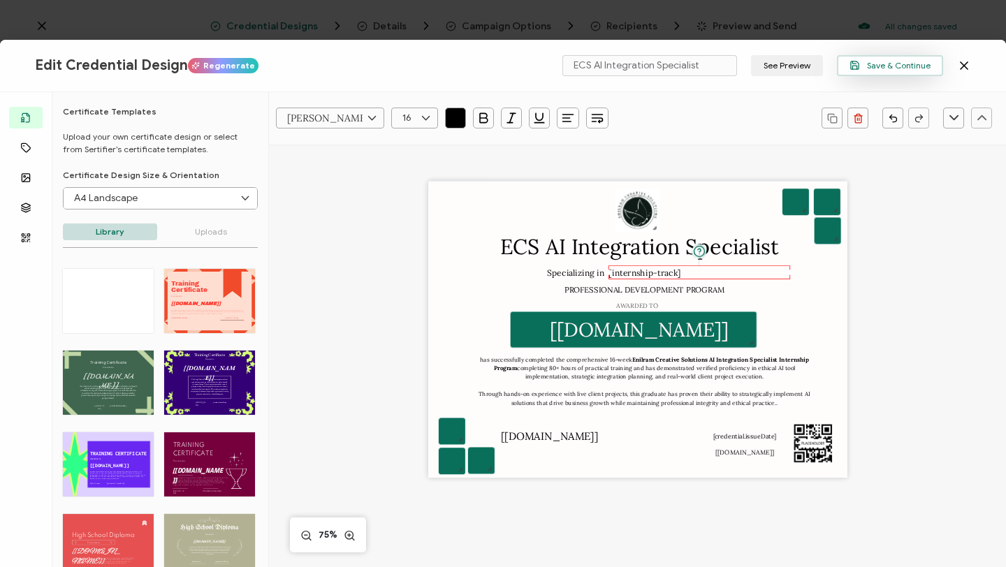
click at [906, 68] on span "Save & Continue" at bounding box center [890, 65] width 81 height 10
